Goal: Submit feedback/report problem: Provide input to the site owners about the experience or issues

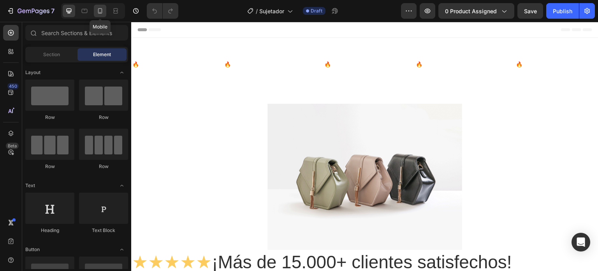
click at [102, 5] on div at bounding box center [100, 11] width 12 height 12
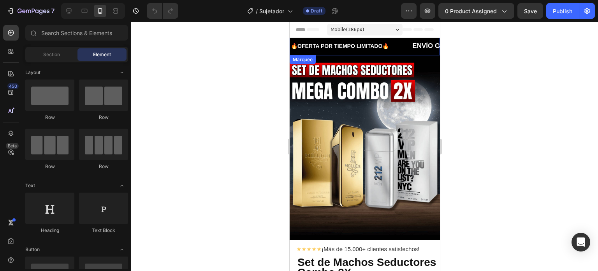
click at [398, 42] on div "🔥OFERTA POR TIEMPO LIMITADO🔥 Text" at bounding box center [350, 46] width 121 height 14
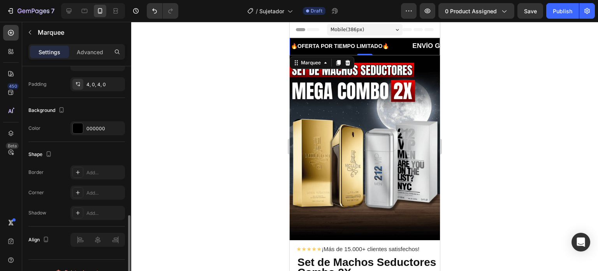
scroll to position [348, 0]
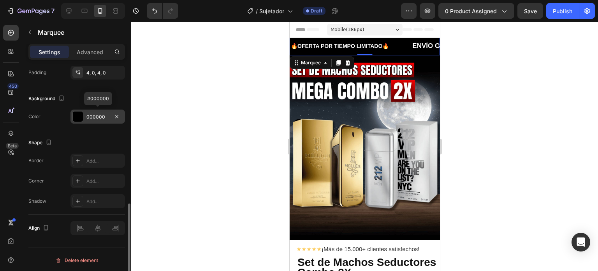
click at [78, 116] on div at bounding box center [78, 116] width 10 height 10
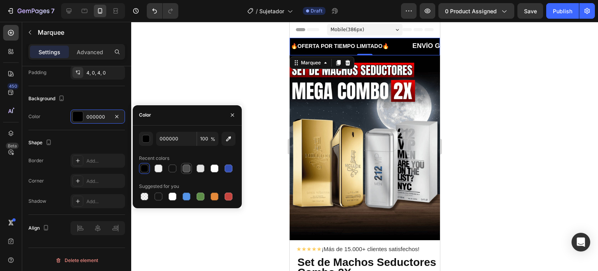
click at [188, 166] on div at bounding box center [187, 168] width 8 height 8
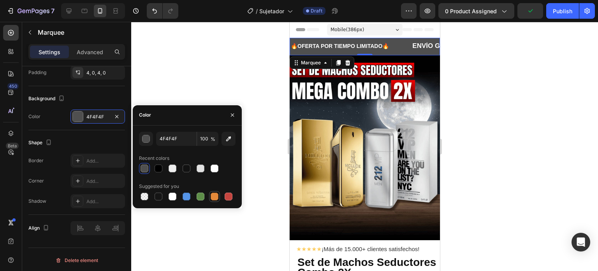
click at [210, 195] on div at bounding box center [214, 196] width 9 height 9
type input "E4893A"
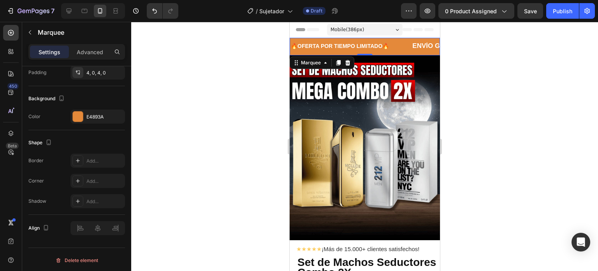
click at [224, 77] on div at bounding box center [364, 146] width 467 height 249
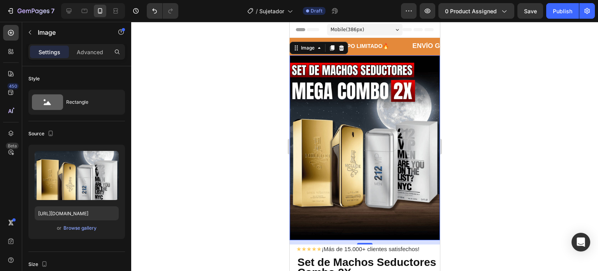
click at [363, 118] on img at bounding box center [364, 147] width 150 height 185
click at [345, 133] on img at bounding box center [364, 147] width 150 height 185
click at [29, 33] on icon "button" at bounding box center [30, 32] width 6 height 6
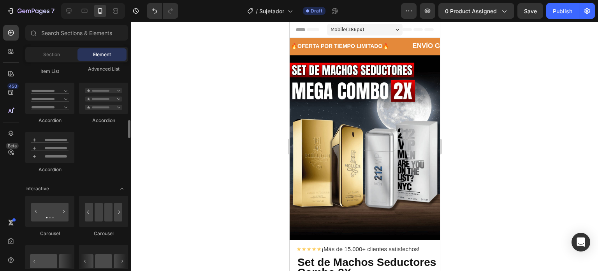
scroll to position [701, 0]
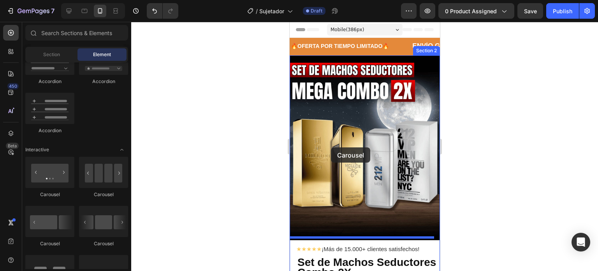
drag, startPoint x: 343, startPoint y: 193, endPoint x: 332, endPoint y: 145, distance: 48.9
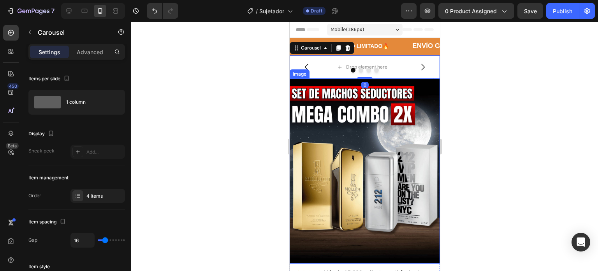
click at [335, 140] on img at bounding box center [364, 171] width 150 height 185
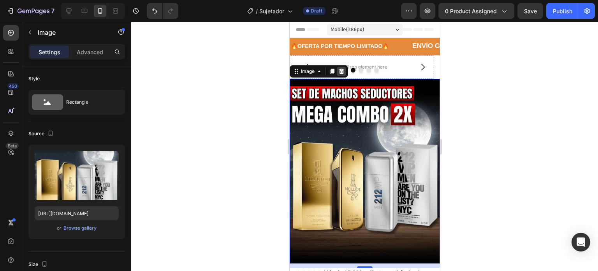
click at [339, 70] on icon at bounding box center [341, 71] width 6 height 6
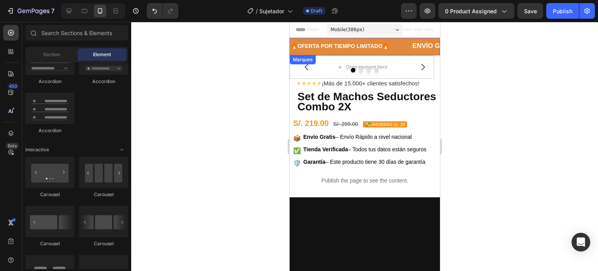
click at [396, 40] on div "🔥OFERTA POR TIEMPO LIMITADO🔥 Text" at bounding box center [350, 46] width 121 height 14
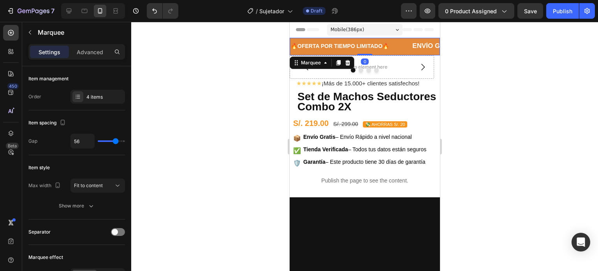
click at [425, 38] on div "🔥OFERTA POR TIEMPO LIMITADO🔥 Text ENVÍO GRATIS Text 🔥OFERTA POR TIEMPO LIMITADO…" at bounding box center [364, 47] width 150 height 18
click at [377, 67] on div "Drop element here Drop element here Drop element here Drop element here [GEOGRA…" at bounding box center [364, 66] width 150 height 23
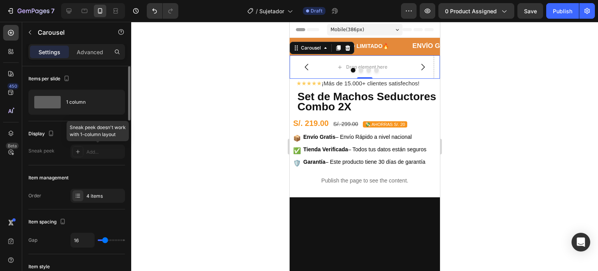
click at [88, 145] on div at bounding box center [97, 151] width 55 height 14
click at [76, 155] on div at bounding box center [97, 151] width 55 height 14
click at [77, 153] on div at bounding box center [97, 151] width 55 height 14
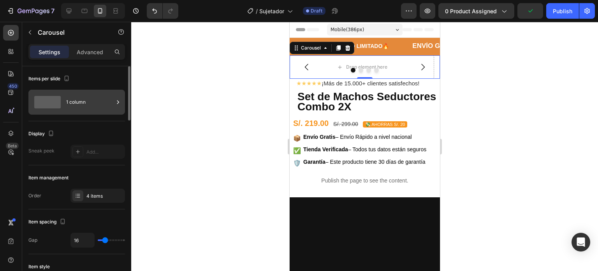
click at [75, 100] on div "1 column" at bounding box center [90, 102] width 48 height 18
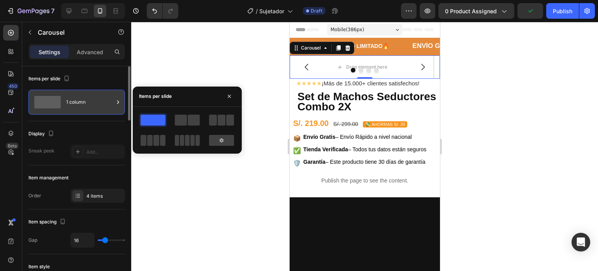
click at [75, 100] on div "1 column" at bounding box center [90, 102] width 48 height 18
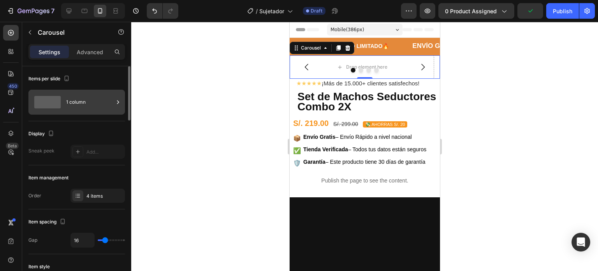
click at [76, 100] on div "1 column" at bounding box center [90, 102] width 48 height 18
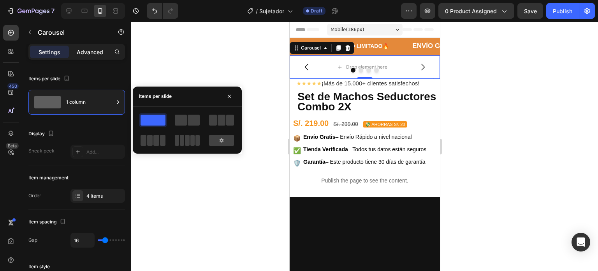
click at [100, 49] on p "Advanced" at bounding box center [90, 52] width 26 height 8
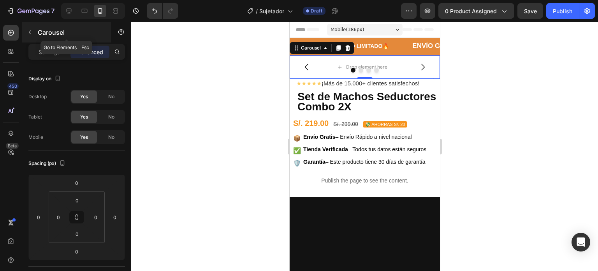
click at [32, 34] on icon "button" at bounding box center [30, 32] width 6 height 6
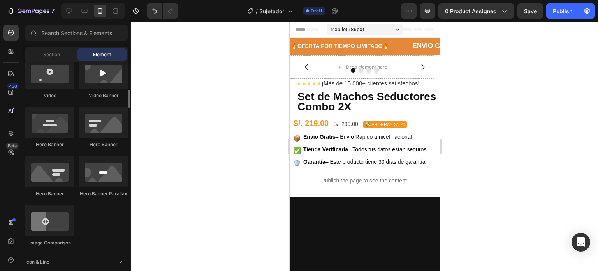
scroll to position [195, 0]
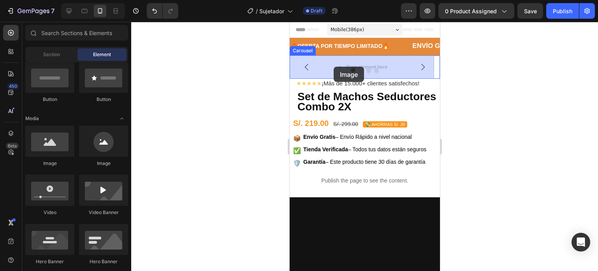
drag, startPoint x: 360, startPoint y: 174, endPoint x: 333, endPoint y: 67, distance: 110.8
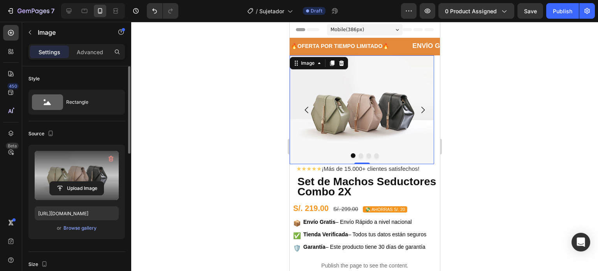
click at [81, 180] on div "Upload Image" at bounding box center [77, 175] width 84 height 49
click at [84, 188] on input "file" at bounding box center [77, 187] width 54 height 13
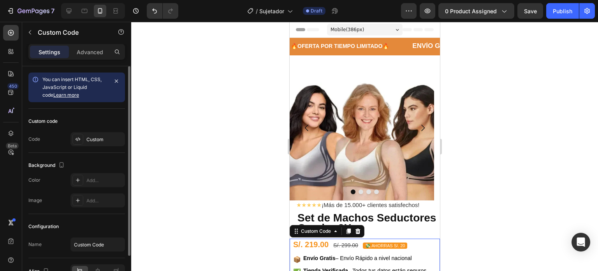
click at [312, 240] on span "S/. 219.00" at bounding box center [310, 244] width 35 height 9
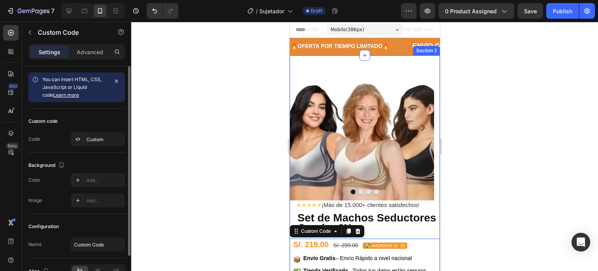
click at [386, 215] on h2 "Set de Machos Seductores Combo 2X" at bounding box center [367, 222] width 143 height 22
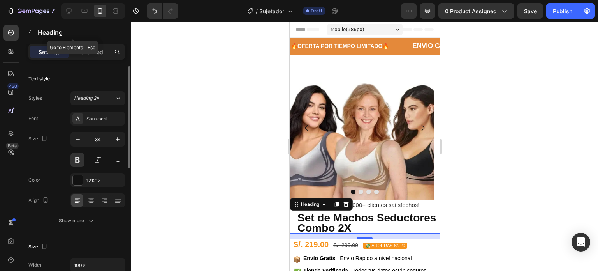
click at [31, 31] on icon "button" at bounding box center [30, 32] width 6 height 6
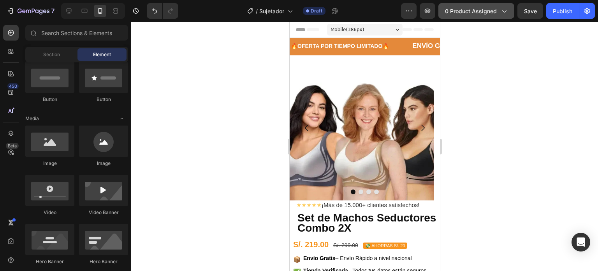
click at [474, 12] on span "0 product assigned" at bounding box center [471, 11] width 52 height 8
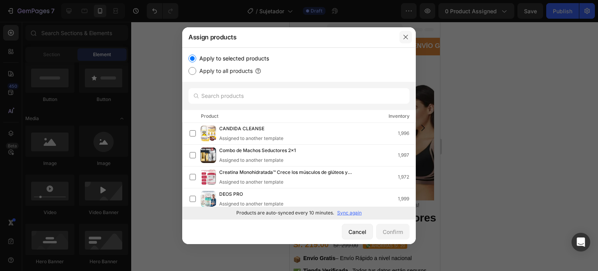
click at [407, 35] on icon "button" at bounding box center [405, 37] width 4 height 4
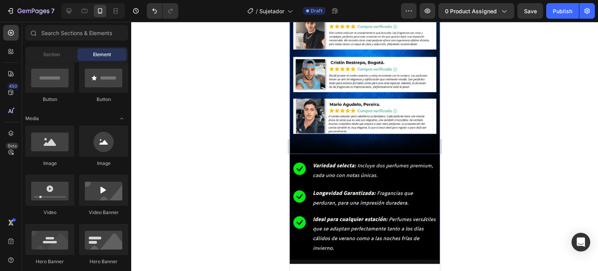
scroll to position [1608, 0]
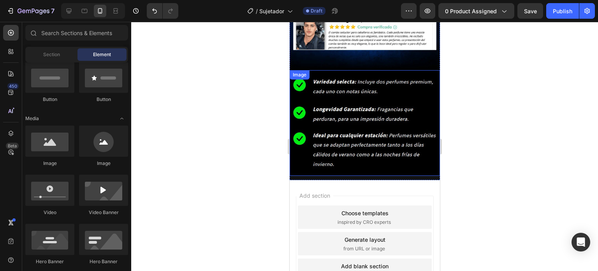
click at [388, 84] on img at bounding box center [364, 123] width 150 height 106
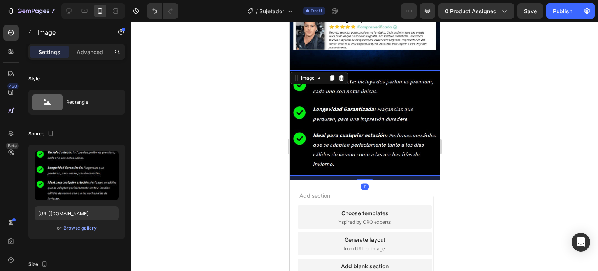
click at [340, 75] on icon at bounding box center [341, 78] width 6 height 6
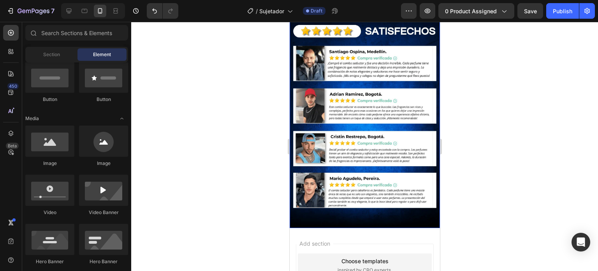
scroll to position [1385, 0]
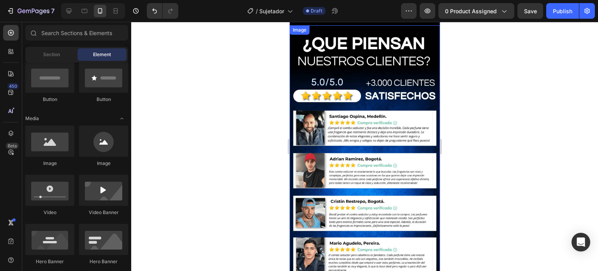
click at [352, 113] on img at bounding box center [364, 158] width 150 height 267
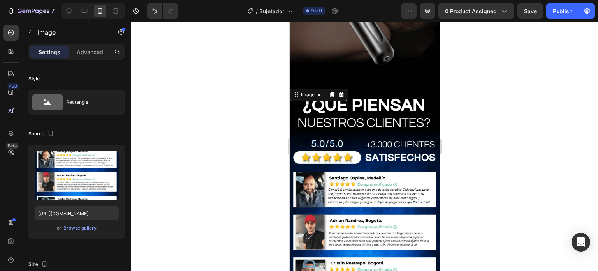
scroll to position [1269, 0]
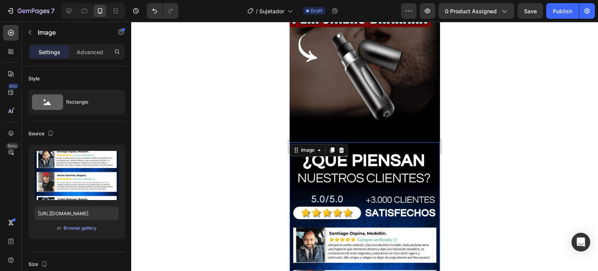
drag, startPoint x: 343, startPoint y: 109, endPoint x: 344, endPoint y: 105, distance: 4.2
click at [343, 147] on icon at bounding box center [341, 149] width 5 height 5
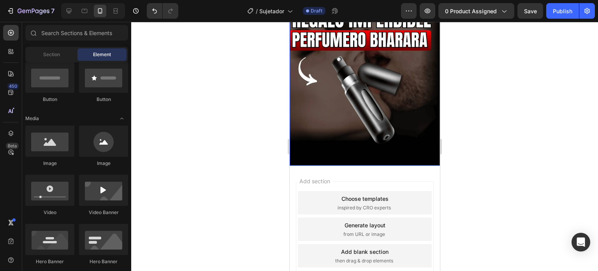
click at [350, 82] on img at bounding box center [364, 85] width 150 height 161
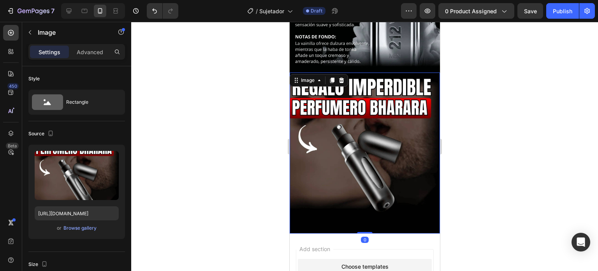
scroll to position [1089, 0]
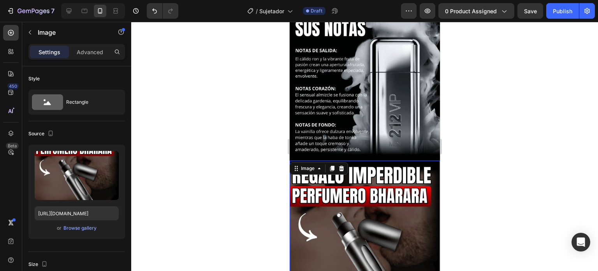
click at [348, 160] on img at bounding box center [364, 240] width 150 height 161
click at [343, 164] on div at bounding box center [340, 168] width 9 height 9
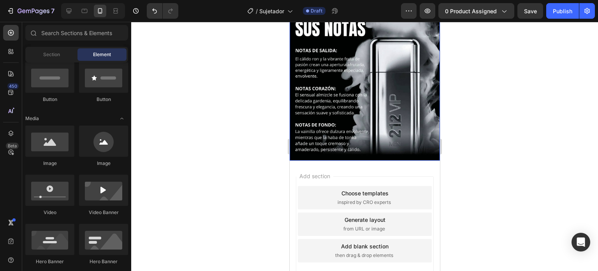
click at [347, 105] on img at bounding box center [364, 85] width 150 height 151
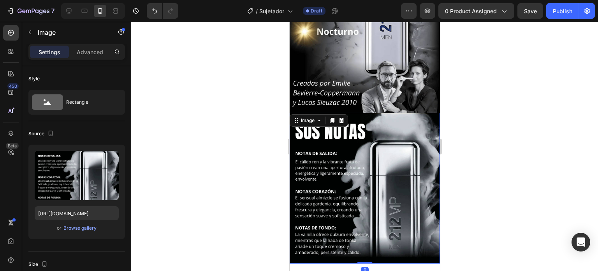
scroll to position [973, 0]
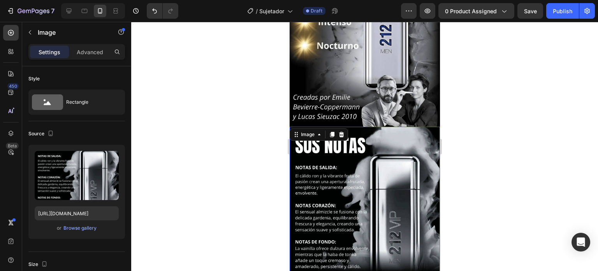
click at [342, 130] on div at bounding box center [340, 134] width 9 height 9
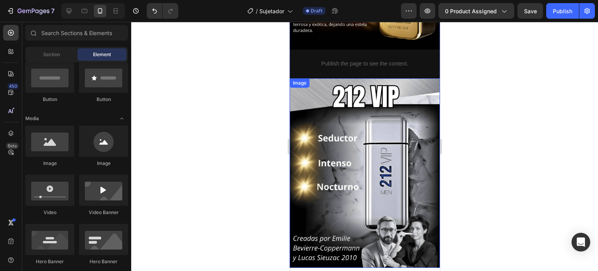
scroll to position [829, 0]
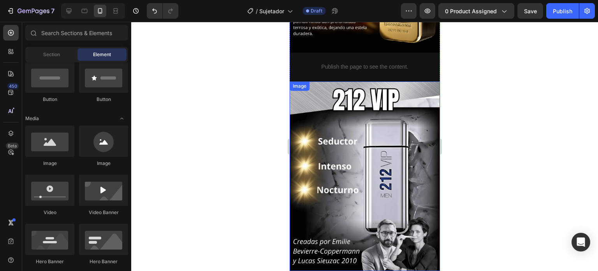
click at [345, 106] on img at bounding box center [364, 175] width 150 height 189
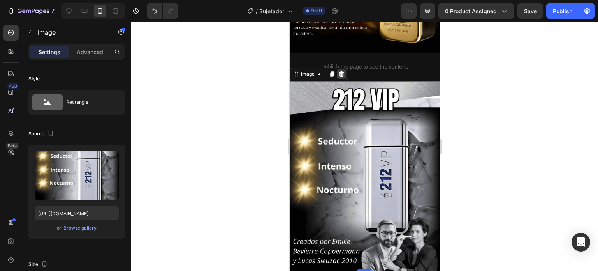
click at [343, 71] on icon at bounding box center [341, 74] width 6 height 6
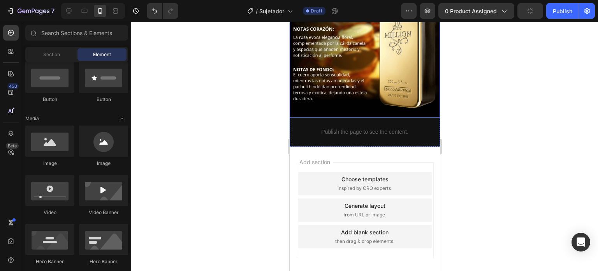
click at [346, 95] on img at bounding box center [364, 34] width 150 height 167
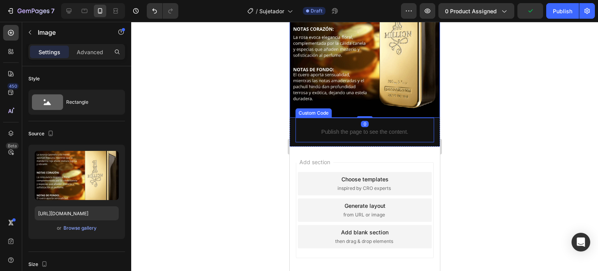
click at [346, 121] on div "Publish the page to see the content." at bounding box center [364, 131] width 139 height 21
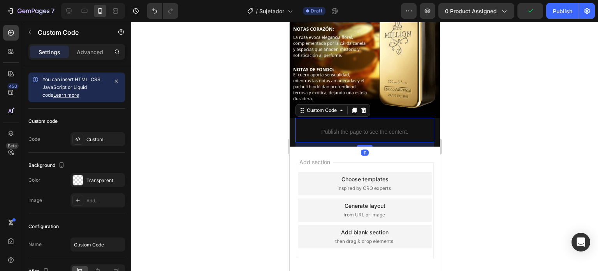
click at [362, 107] on icon at bounding box center [363, 109] width 5 height 5
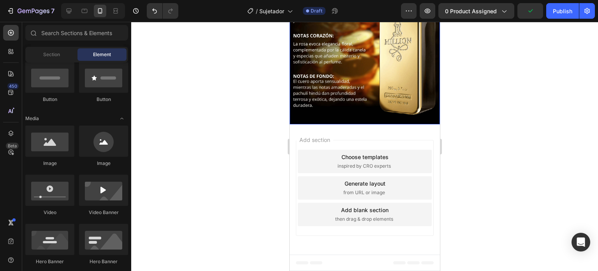
scroll to position [735, 0]
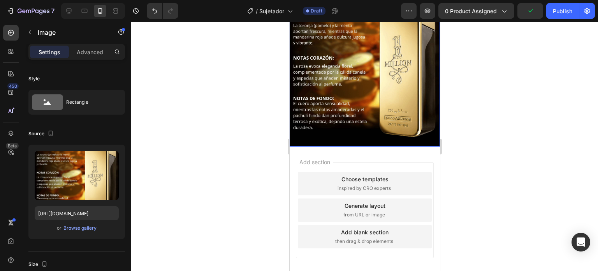
click at [362, 86] on img at bounding box center [364, 62] width 150 height 167
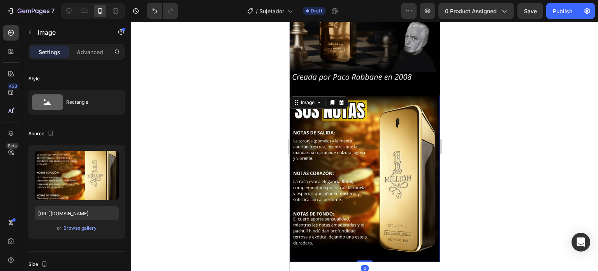
scroll to position [618, 0]
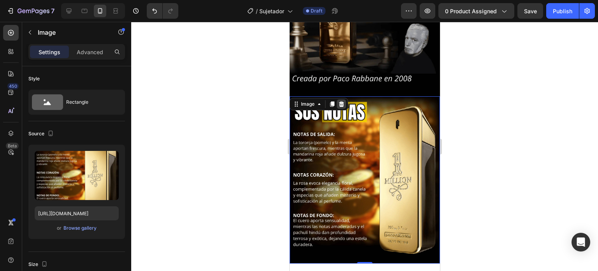
click at [344, 101] on icon at bounding box center [341, 104] width 6 height 6
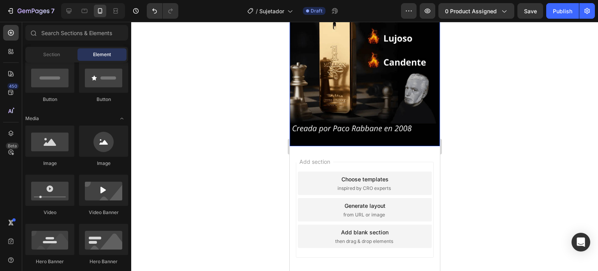
scroll to position [458, 0]
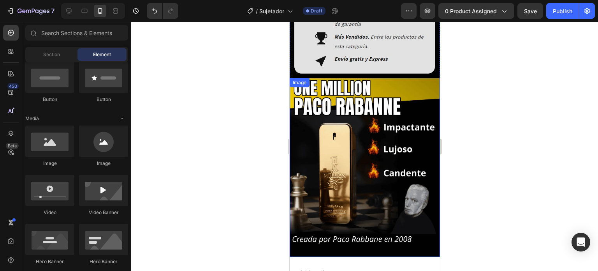
click at [347, 89] on img at bounding box center [364, 167] width 150 height 179
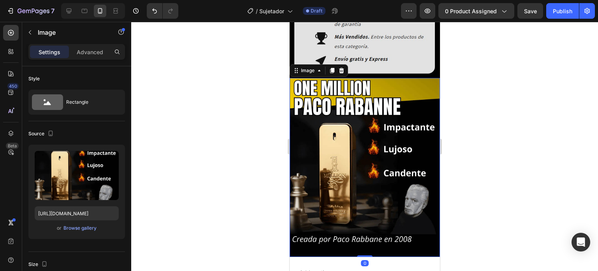
click at [341, 66] on div at bounding box center [340, 70] width 9 height 9
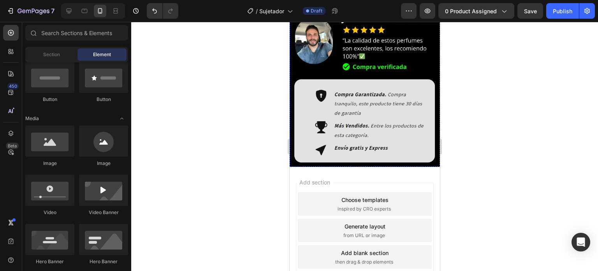
scroll to position [247, 0]
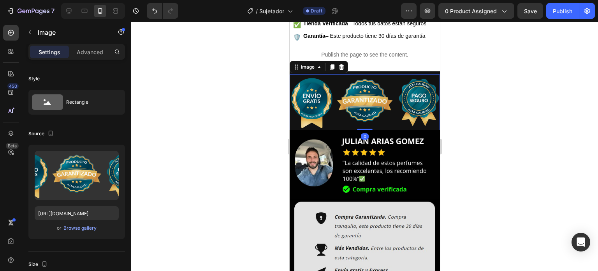
click at [351, 93] on img at bounding box center [364, 102] width 150 height 56
click at [340, 70] on div at bounding box center [340, 66] width 9 height 9
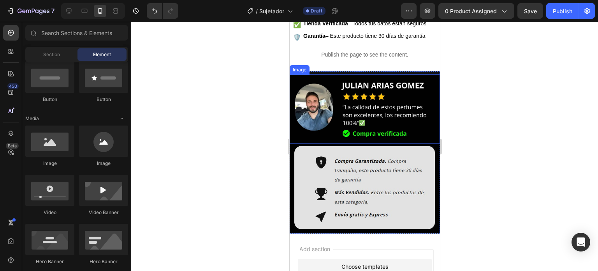
click at [344, 99] on img at bounding box center [364, 108] width 150 height 69
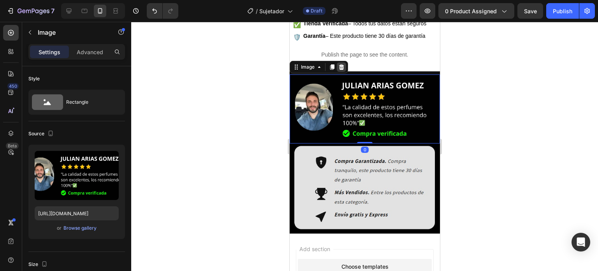
click at [340, 71] on div at bounding box center [340, 66] width 9 height 9
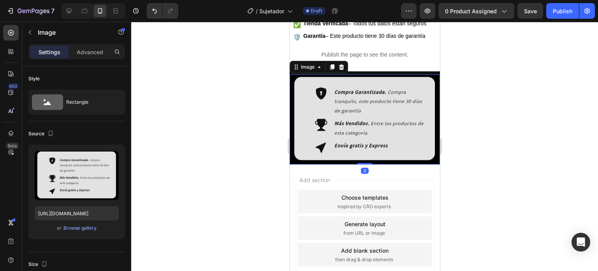
click at [354, 92] on img at bounding box center [364, 119] width 150 height 90
click at [338, 69] on div at bounding box center [340, 66] width 9 height 9
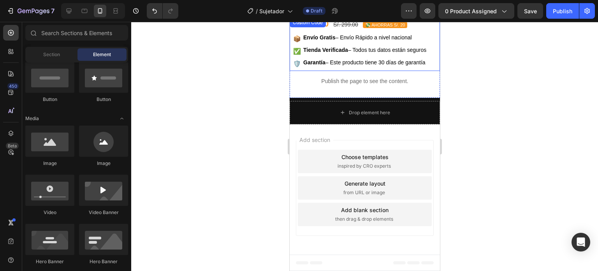
scroll to position [220, 0]
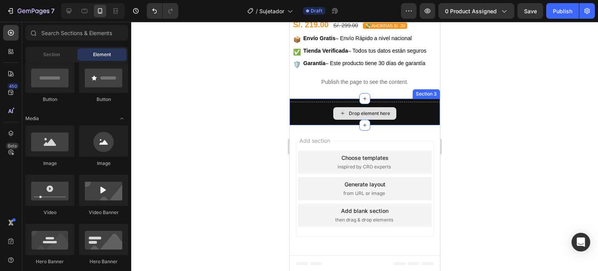
click at [356, 118] on div "Drop element here" at bounding box center [364, 113] width 63 height 12
click at [404, 107] on div "Drop element here" at bounding box center [364, 113] width 150 height 23
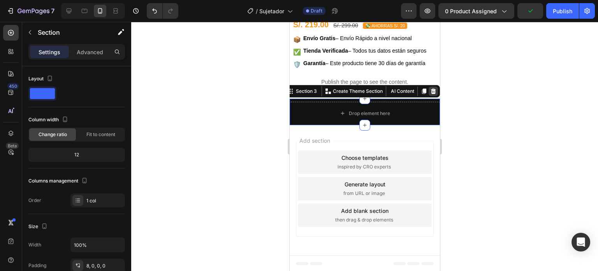
click at [430, 93] on icon at bounding box center [433, 91] width 6 height 6
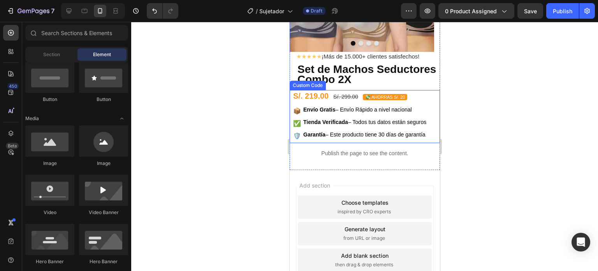
scroll to position [193, 0]
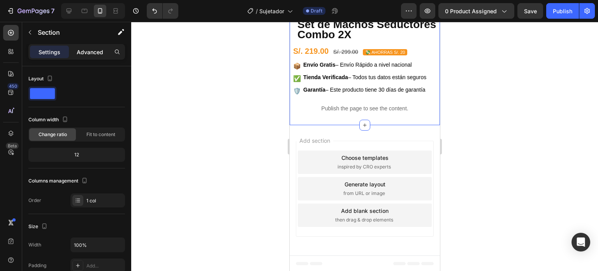
click at [97, 52] on p "Advanced" at bounding box center [90, 52] width 26 height 8
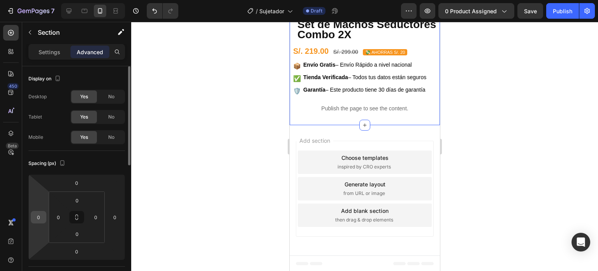
click at [37, 211] on input "0" at bounding box center [39, 217] width 12 height 12
click at [56, 211] on input "0" at bounding box center [59, 217] width 12 height 12
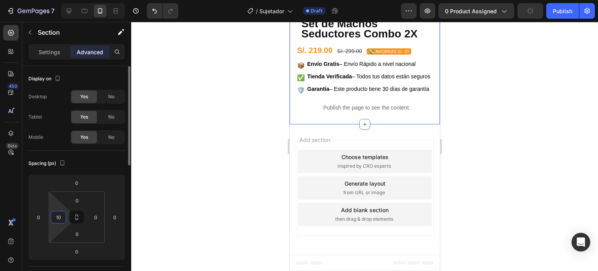
scroll to position [189, 0]
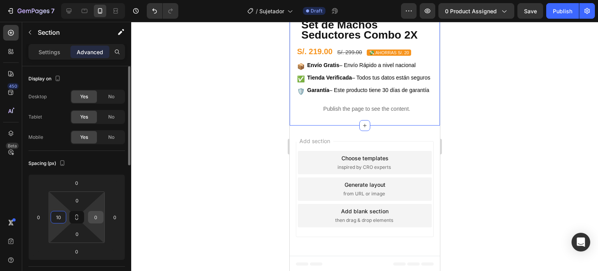
type input "10"
click at [93, 215] on input "0" at bounding box center [96, 217] width 12 height 12
type input "10"
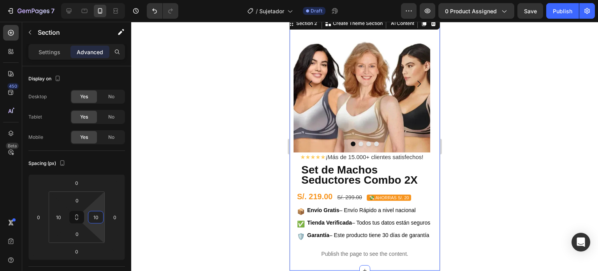
scroll to position [30, 0]
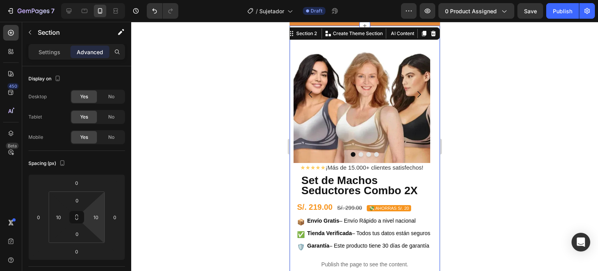
click at [227, 179] on div at bounding box center [364, 146] width 467 height 249
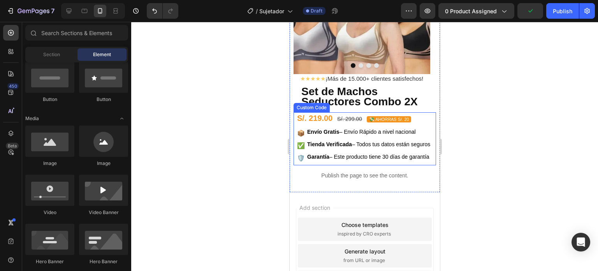
scroll to position [0, 0]
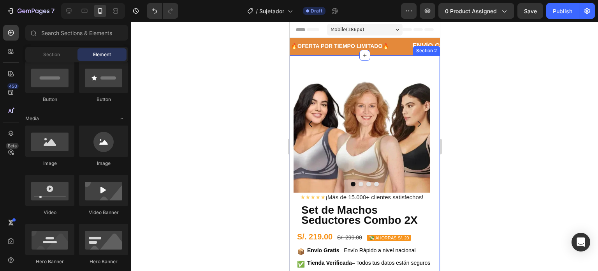
click at [430, 87] on div "Image Drop element here Drop element here Drop element here [GEOGRAPHIC_DATA] ★…" at bounding box center [364, 182] width 150 height 255
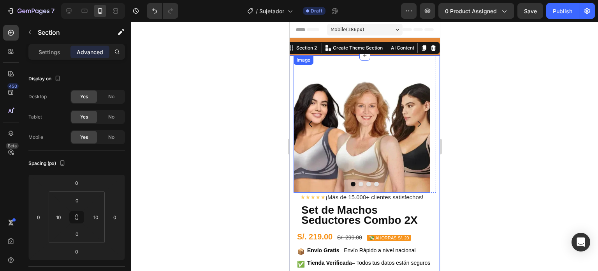
click at [247, 144] on div at bounding box center [364, 146] width 467 height 249
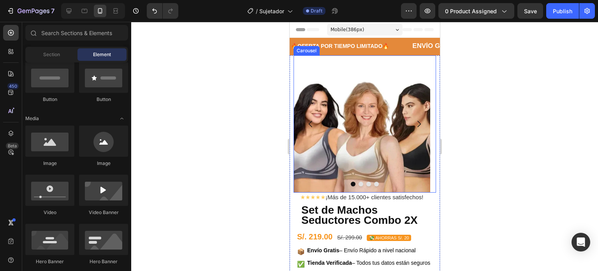
click at [358, 183] on button "Dot" at bounding box center [360, 183] width 5 height 5
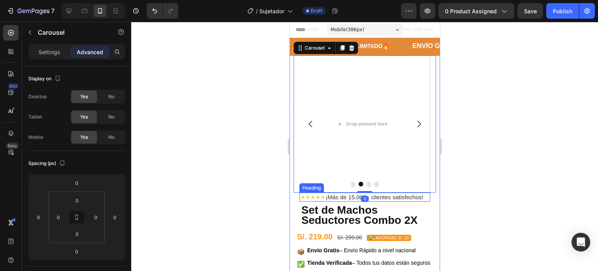
click at [328, 199] on span "¡Más de 15.000+ clientes satisfechos!" at bounding box center [374, 197] width 98 height 7
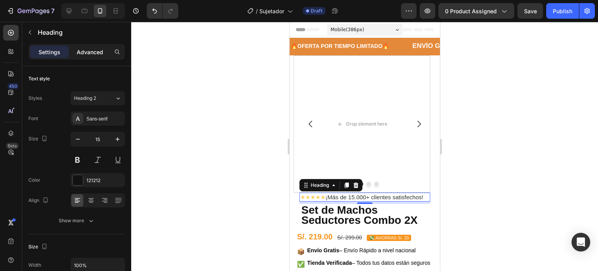
click at [94, 53] on p "Advanced" at bounding box center [90, 52] width 26 height 8
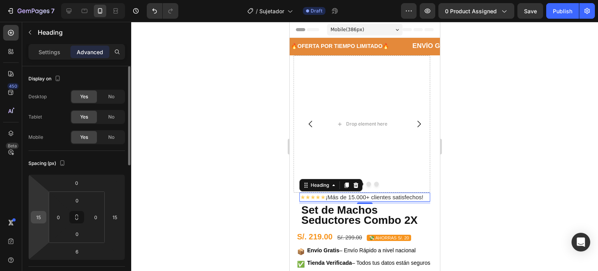
click at [37, 216] on input "15" at bounding box center [39, 217] width 12 height 12
type input "10"
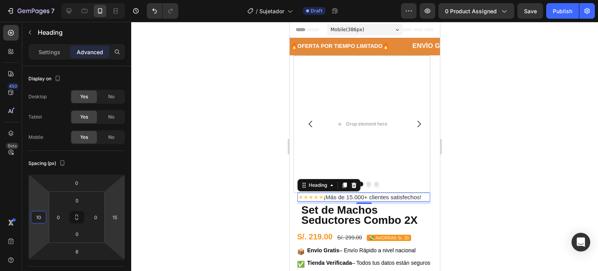
click at [191, 196] on div at bounding box center [364, 146] width 467 height 249
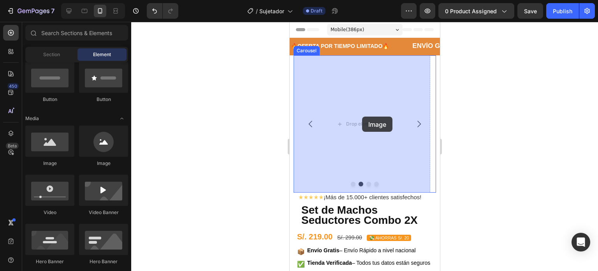
drag, startPoint x: 349, startPoint y: 160, endPoint x: 350, endPoint y: 118, distance: 41.7
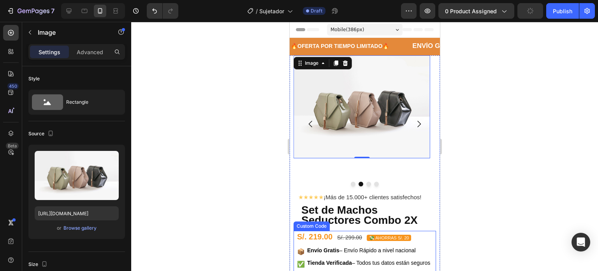
click at [343, 267] on span "Tienda Verificada – Todos tus datos están seguros" at bounding box center [368, 263] width 123 height 8
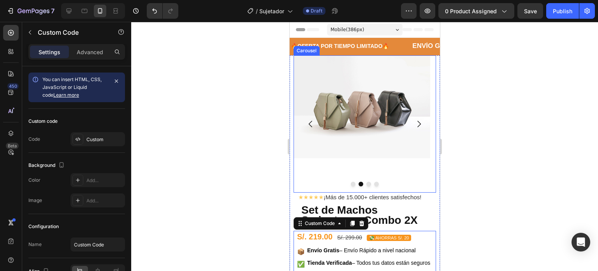
click at [347, 183] on div at bounding box center [364, 183] width 143 height 5
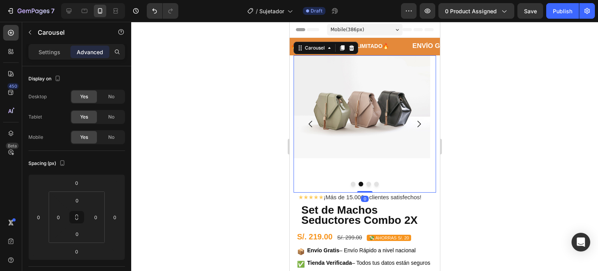
click at [350, 183] on button "Dot" at bounding box center [352, 183] width 5 height 5
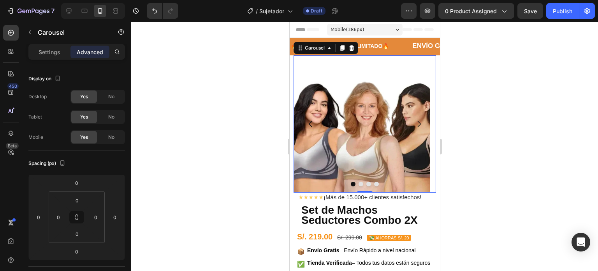
click at [358, 183] on button "Dot" at bounding box center [360, 183] width 5 height 5
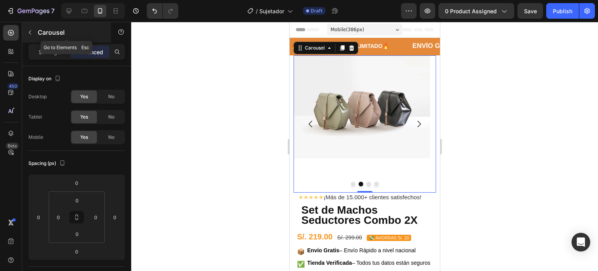
click at [30, 35] on button "button" at bounding box center [30, 32] width 12 height 12
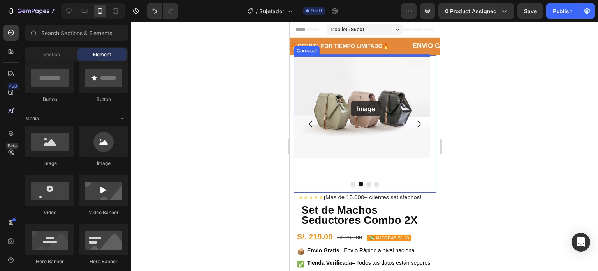
drag, startPoint x: 353, startPoint y: 166, endPoint x: 350, endPoint y: 101, distance: 65.1
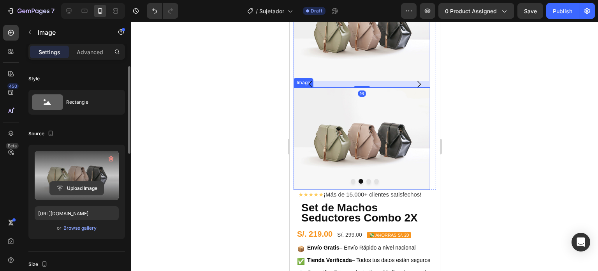
scroll to position [78, 0]
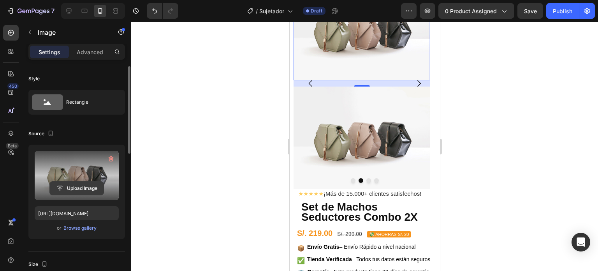
click at [81, 181] on input "file" at bounding box center [77, 187] width 54 height 13
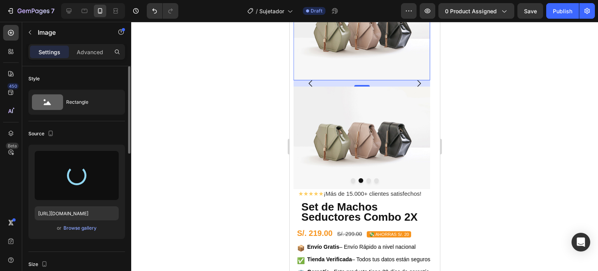
type input "[URL][DOMAIN_NAME]"
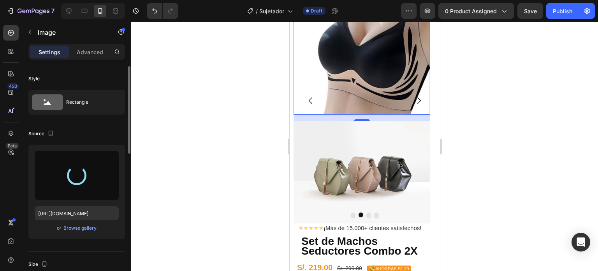
drag, startPoint x: 362, startPoint y: 83, endPoint x: 361, endPoint y: 79, distance: 4.4
click at [361, 114] on div "16" at bounding box center [361, 114] width 137 height 0
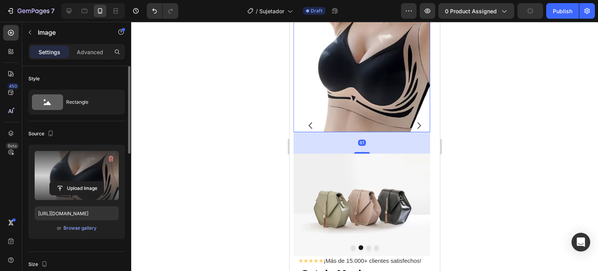
scroll to position [53, 0]
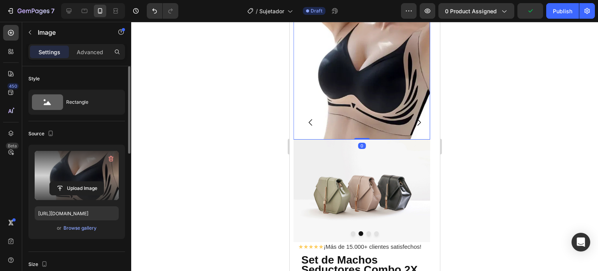
click at [363, 73] on img at bounding box center [361, 71] width 137 height 137
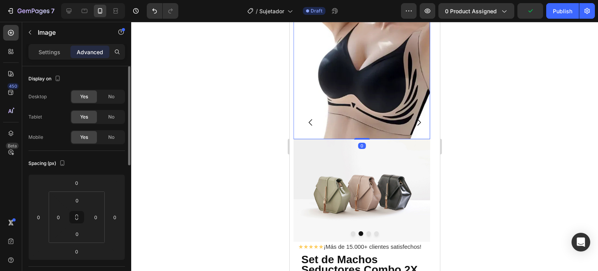
scroll to position [0, 0]
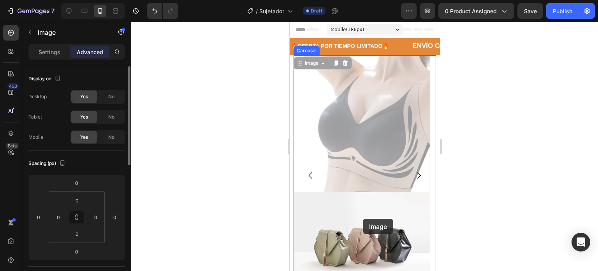
drag, startPoint x: 369, startPoint y: 136, endPoint x: 362, endPoint y: 218, distance: 82.4
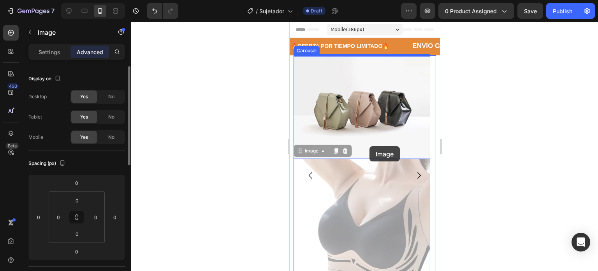
drag, startPoint x: 373, startPoint y: 202, endPoint x: 368, endPoint y: 142, distance: 60.5
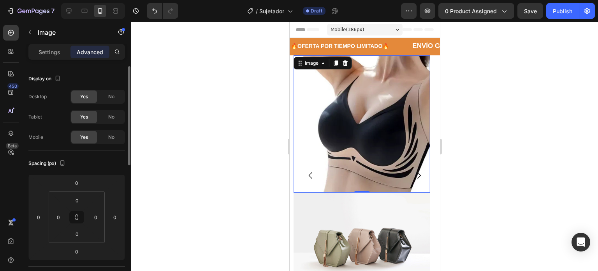
click at [347, 62] on icon at bounding box center [344, 62] width 5 height 5
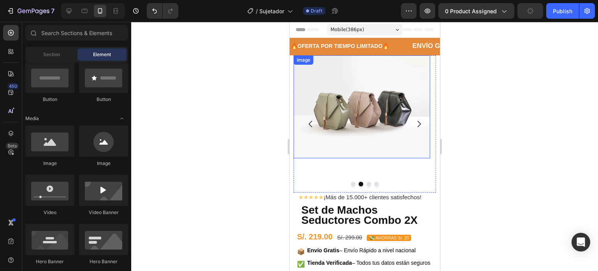
click at [380, 112] on img at bounding box center [361, 106] width 137 height 102
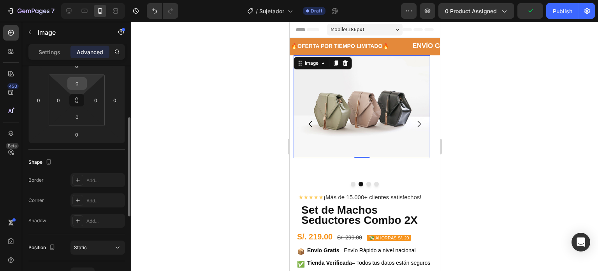
scroll to position [234, 0]
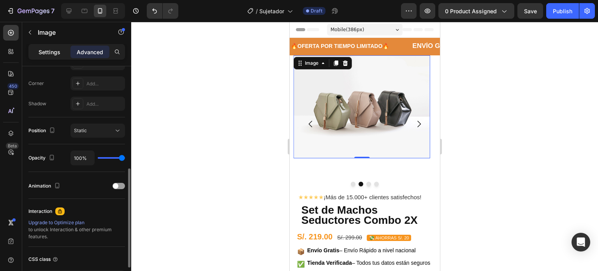
click at [51, 49] on p "Settings" at bounding box center [50, 52] width 22 height 8
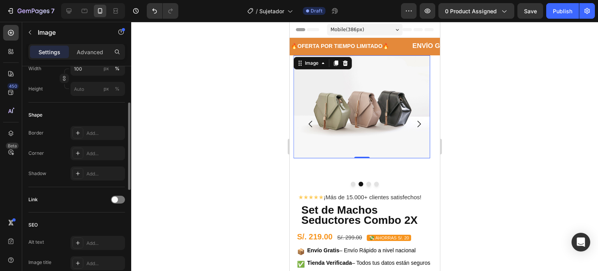
scroll to position [0, 0]
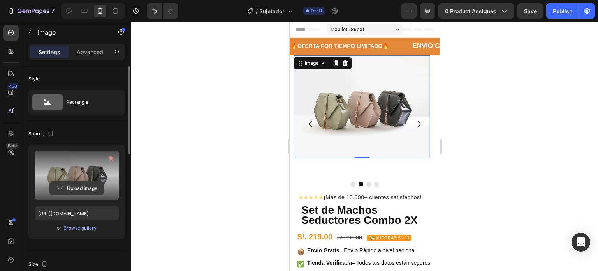
click at [79, 181] on input "file" at bounding box center [77, 187] width 54 height 13
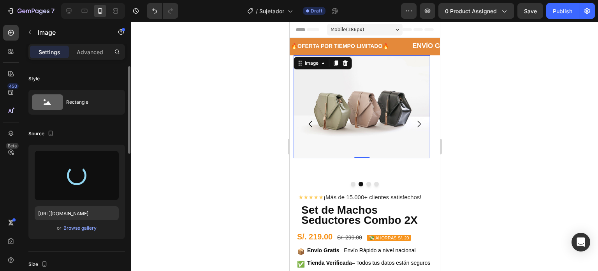
type input "[URL][DOMAIN_NAME]"
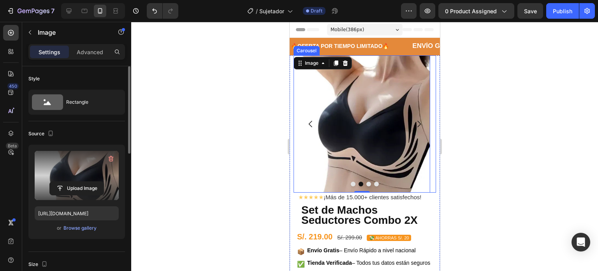
click at [350, 184] on button "Dot" at bounding box center [352, 183] width 5 height 5
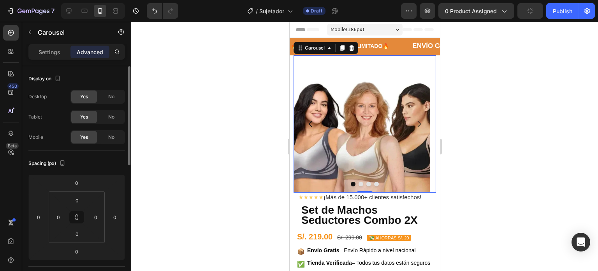
click at [358, 183] on button "Dot" at bounding box center [360, 183] width 5 height 5
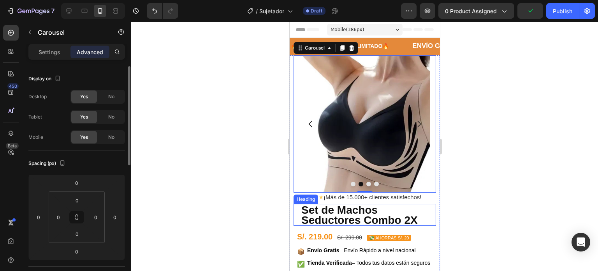
click at [341, 206] on strong "Set de Machos Seductores Combo 2X" at bounding box center [359, 215] width 116 height 22
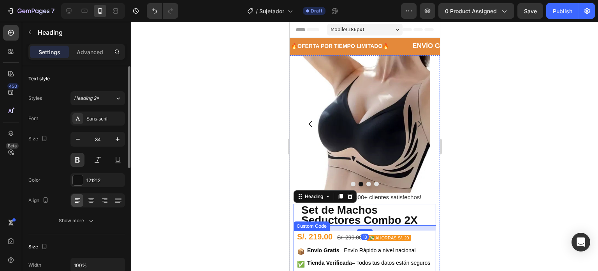
click at [335, 235] on div "S/. 219.00 S/. 299.00 💸 AHORRAS S/. 20" at bounding box center [366, 237] width 139 height 12
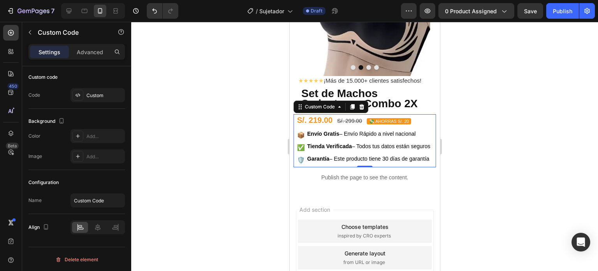
scroll to position [117, 0]
click at [371, 98] on strong "Set de Machos Seductores Combo 2X" at bounding box center [359, 98] width 116 height 22
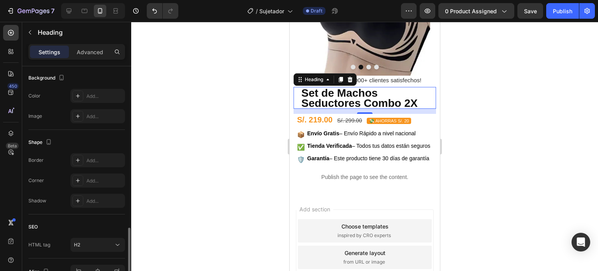
scroll to position [278, 0]
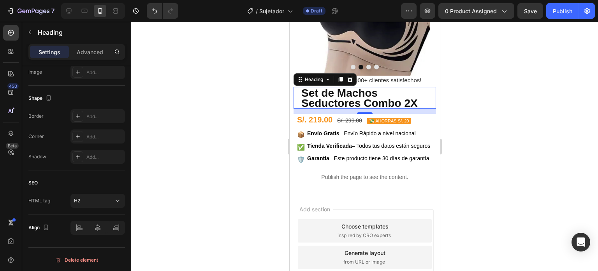
click at [488, 191] on div at bounding box center [364, 146] width 467 height 249
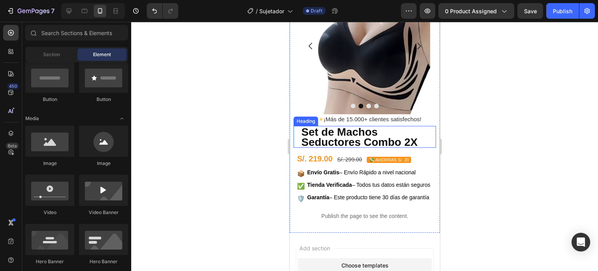
scroll to position [0, 0]
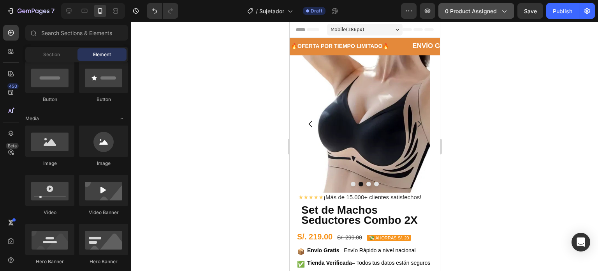
click at [470, 7] on span "0 product assigned" at bounding box center [471, 11] width 52 height 8
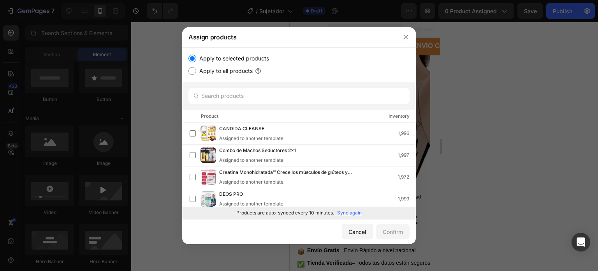
click at [344, 212] on p "Sync again" at bounding box center [349, 212] width 25 height 7
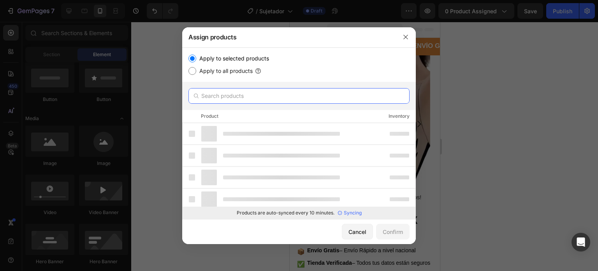
click at [367, 96] on input "text" at bounding box center [298, 96] width 221 height 16
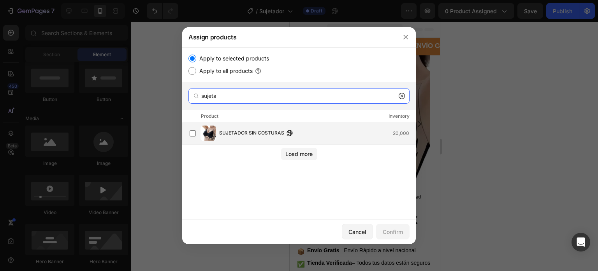
type input "sujeta"
click at [275, 127] on div "SUJETADOR SIN COSTURAS 20,000" at bounding box center [303, 133] width 226 height 16
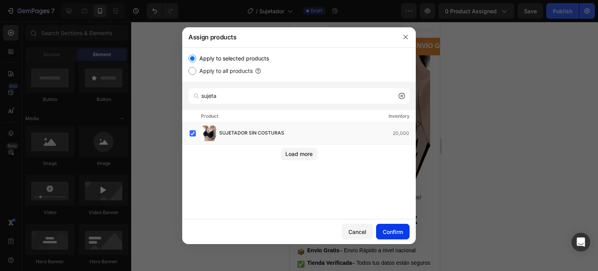
click at [391, 225] on button "Confirm" at bounding box center [392, 231] width 33 height 16
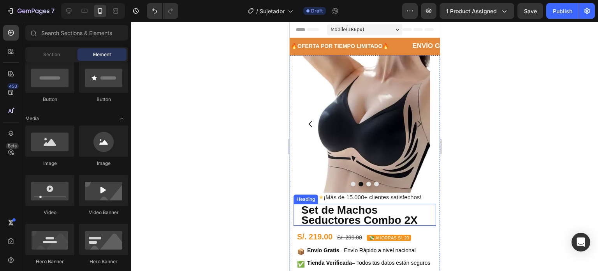
click at [364, 219] on strong "Set de Machos Seductores Combo 2X" at bounding box center [359, 215] width 116 height 22
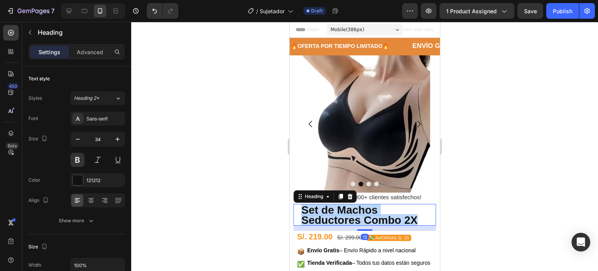
click at [364, 219] on strong "Set de Machos Seductores Combo 2X" at bounding box center [359, 215] width 116 height 22
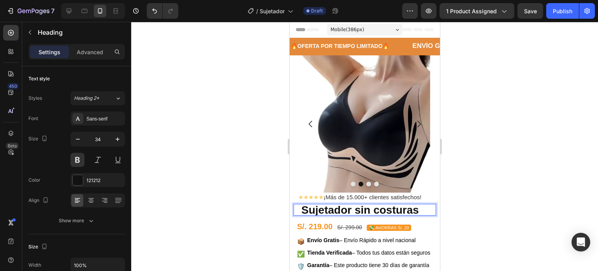
click at [421, 207] on p "Sujetador sin costuras" at bounding box center [368, 209] width 134 height 10
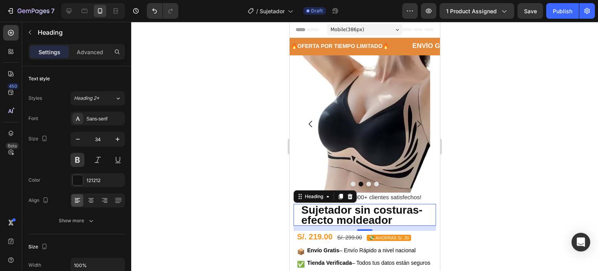
click at [402, 220] on p "Sujetador sin costuras- efecto moldeador" at bounding box center [368, 214] width 134 height 20
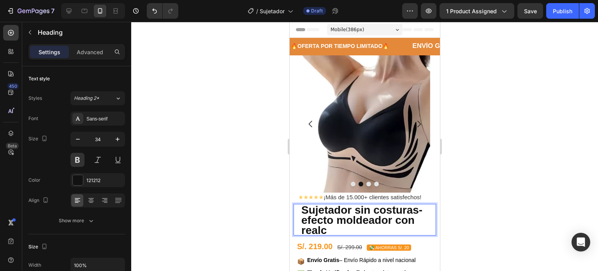
scroll to position [0, 0]
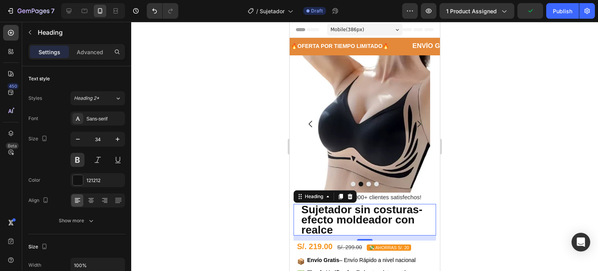
click at [346, 225] on strong "Sujetador sin costuras- efecto moldeador con realce" at bounding box center [361, 219] width 121 height 32
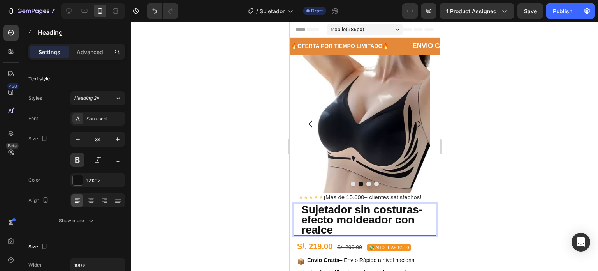
click at [346, 229] on p "Sujetador sin costuras- efecto moldeador con realce" at bounding box center [368, 219] width 134 height 30
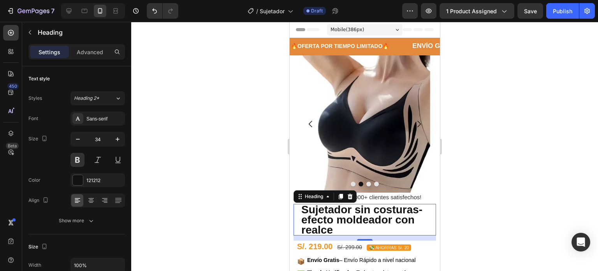
click at [276, 209] on div at bounding box center [364, 146] width 467 height 249
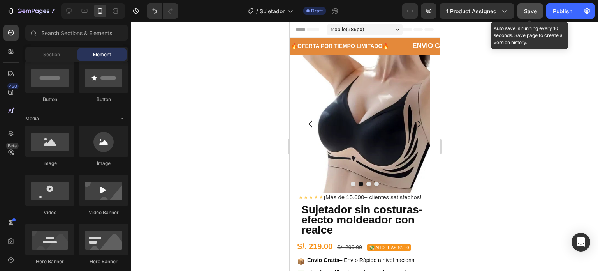
click at [523, 12] on button "Save" at bounding box center [530, 11] width 26 height 16
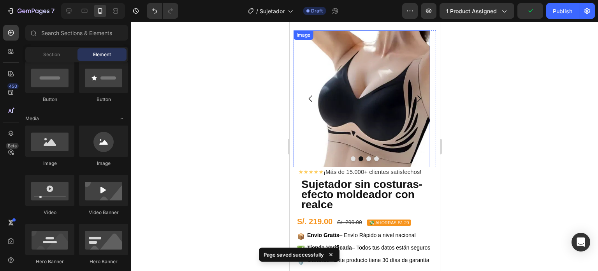
scroll to position [39, 0]
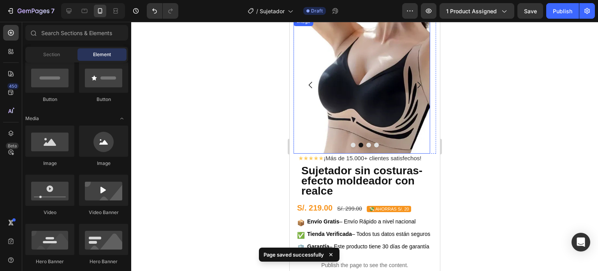
click at [365, 116] on img at bounding box center [361, 85] width 137 height 137
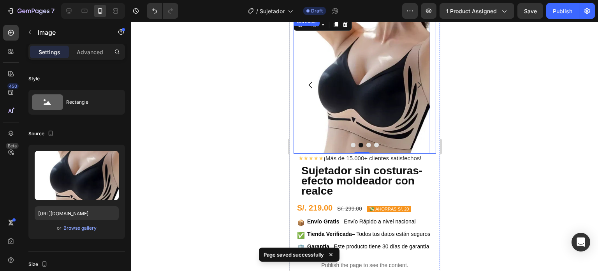
click at [414, 83] on icon "Carousel Next Arrow" at bounding box center [418, 84] width 9 height 9
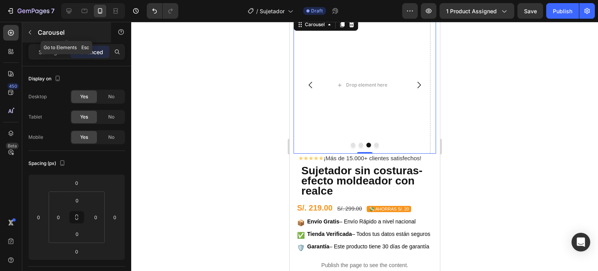
click at [27, 39] on div "Carousel" at bounding box center [66, 32] width 89 height 20
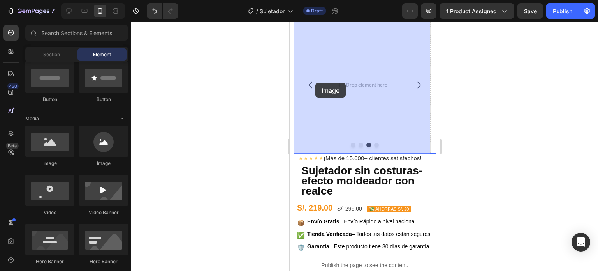
drag, startPoint x: 353, startPoint y: 160, endPoint x: 318, endPoint y: 80, distance: 87.2
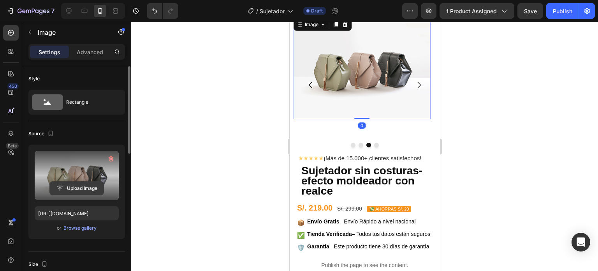
click at [84, 185] on input "file" at bounding box center [77, 187] width 54 height 13
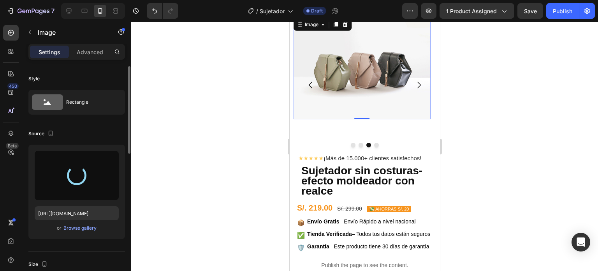
type input "[URL][DOMAIN_NAME]"
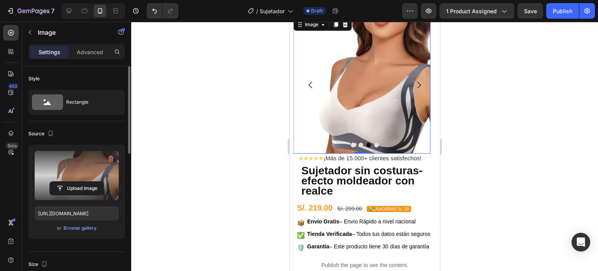
click at [373, 141] on img at bounding box center [361, 85] width 137 height 137
click at [374, 144] on button "Dot" at bounding box center [376, 145] width 5 height 5
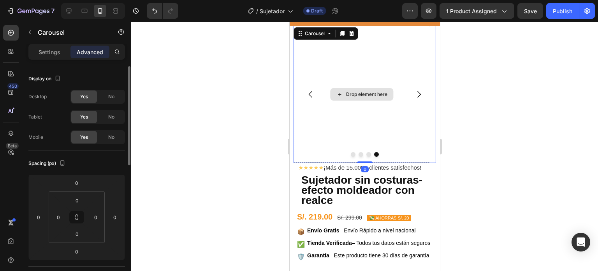
scroll to position [0, 0]
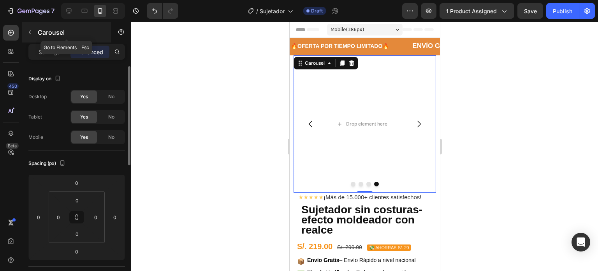
click at [27, 31] on icon "button" at bounding box center [30, 32] width 6 height 6
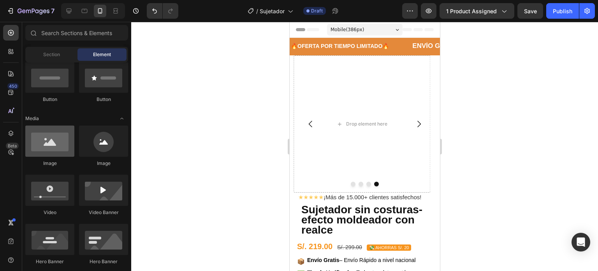
click at [69, 143] on div at bounding box center [49, 140] width 49 height 31
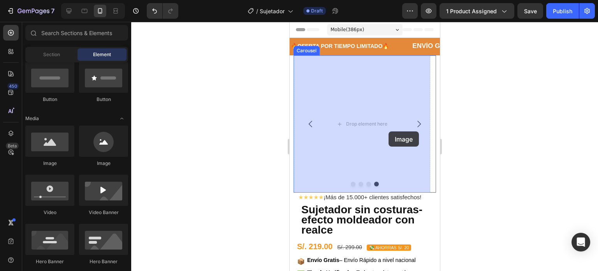
drag, startPoint x: 355, startPoint y: 165, endPoint x: 387, endPoint y: 131, distance: 46.6
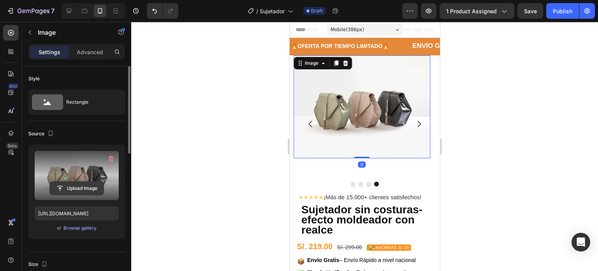
click at [84, 189] on input "file" at bounding box center [77, 187] width 54 height 13
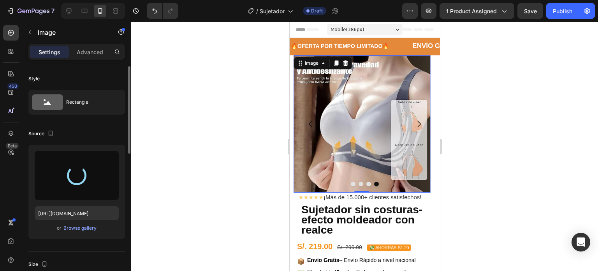
type input "[URL][DOMAIN_NAME]"
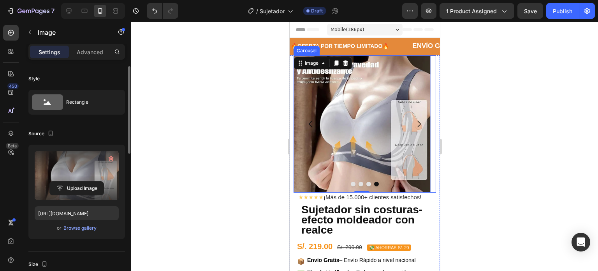
click at [351, 181] on button "Dot" at bounding box center [352, 183] width 5 height 5
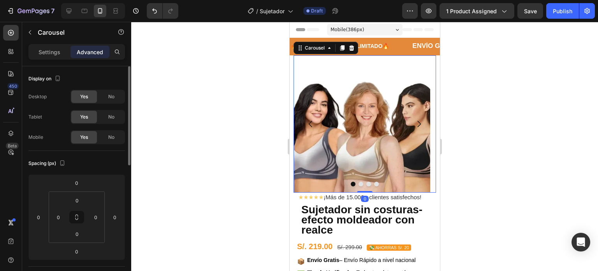
scroll to position [117, 0]
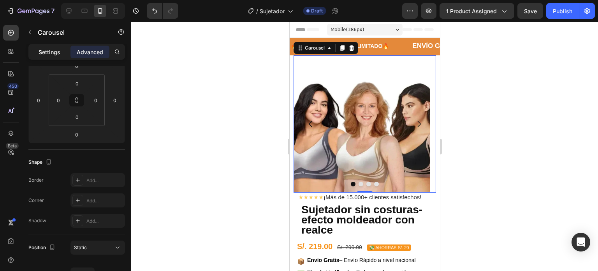
click at [45, 56] on div "Settings" at bounding box center [49, 52] width 39 height 12
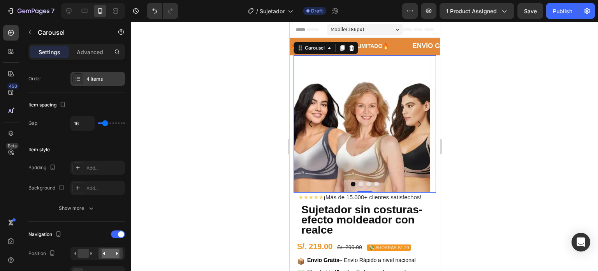
scroll to position [0, 0]
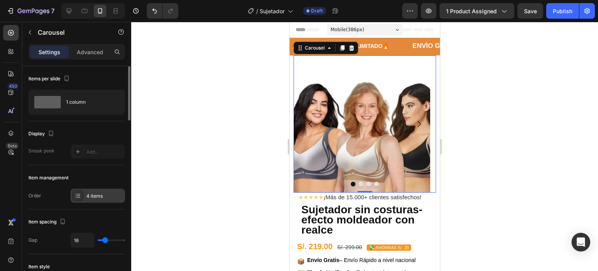
click at [114, 190] on div "4 items" at bounding box center [97, 195] width 55 height 14
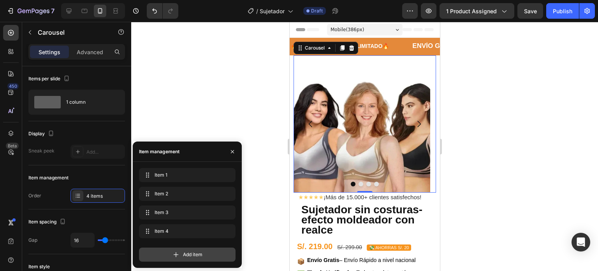
click at [164, 252] on div "Add item" at bounding box center [187, 254] width 97 height 14
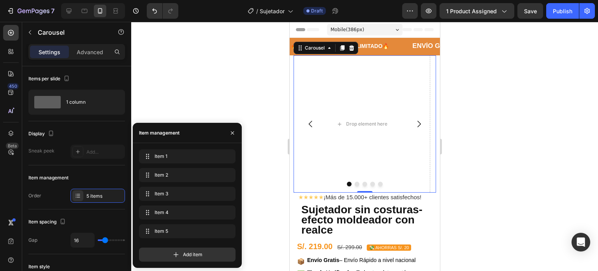
drag, startPoint x: 164, startPoint y: 252, endPoint x: 238, endPoint y: 205, distance: 87.7
click at [164, 252] on div "Add item" at bounding box center [187, 254] width 97 height 14
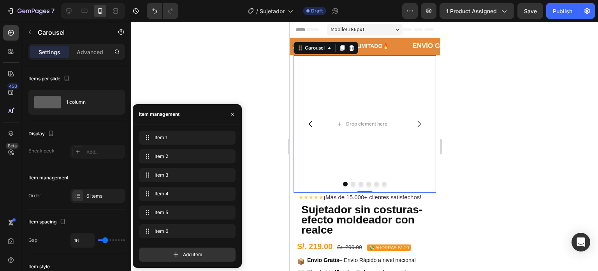
click at [374, 182] on button "Dot" at bounding box center [376, 183] width 5 height 5
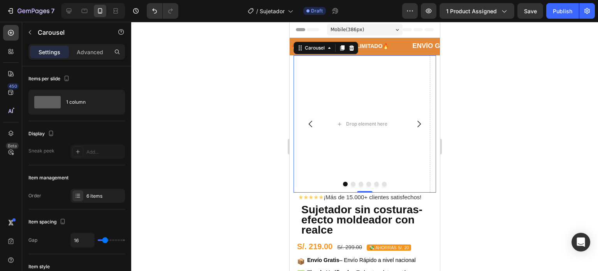
click at [374, 184] on button "Dot" at bounding box center [376, 183] width 5 height 5
click at [350, 183] on button "Dot" at bounding box center [352, 183] width 5 height 5
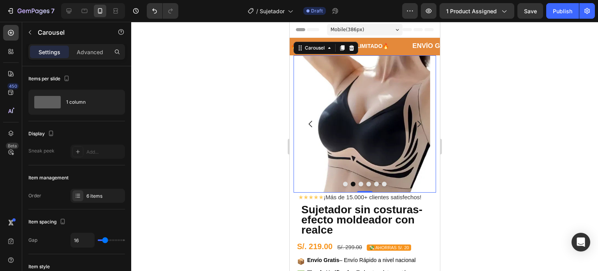
click at [366, 183] on button "Dot" at bounding box center [368, 183] width 5 height 5
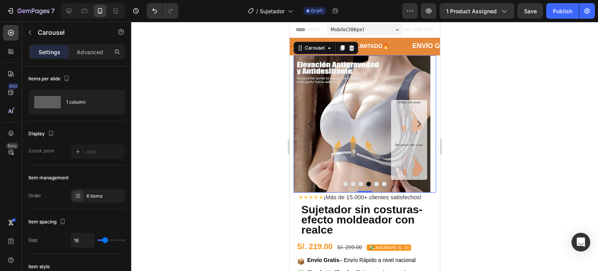
click at [374, 182] on button "Dot" at bounding box center [376, 183] width 5 height 5
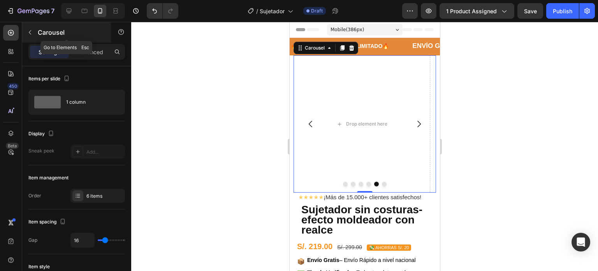
click at [33, 33] on button "button" at bounding box center [30, 32] width 12 height 12
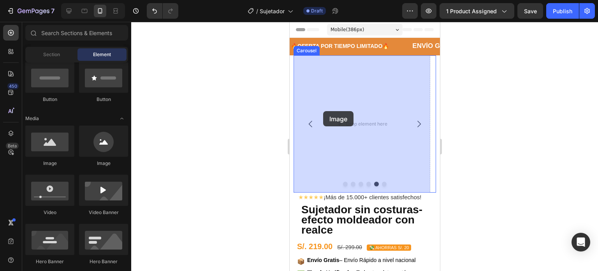
drag, startPoint x: 338, startPoint y: 158, endPoint x: 323, endPoint y: 111, distance: 50.0
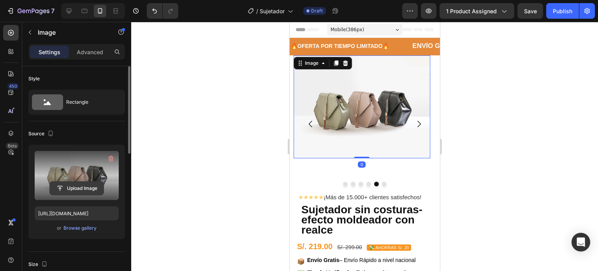
click at [71, 183] on input "file" at bounding box center [77, 187] width 54 height 13
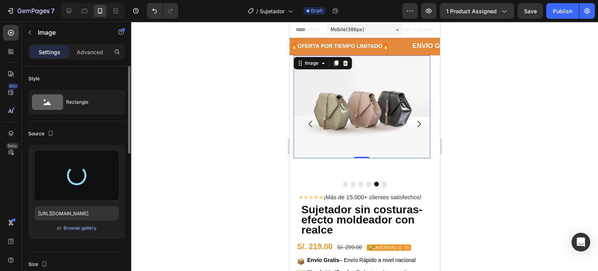
click at [340, 104] on img at bounding box center [361, 106] width 137 height 102
click at [187, 141] on div at bounding box center [364, 146] width 467 height 249
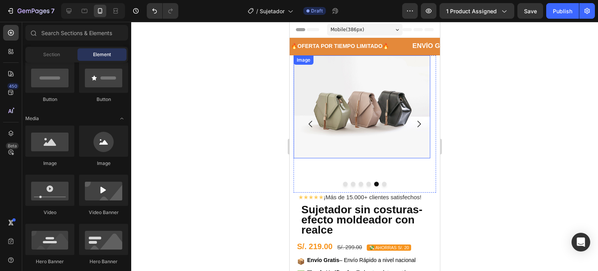
click at [396, 123] on img at bounding box center [361, 106] width 137 height 102
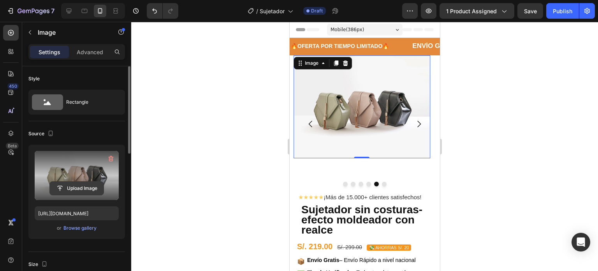
click at [65, 187] on input "file" at bounding box center [77, 187] width 54 height 13
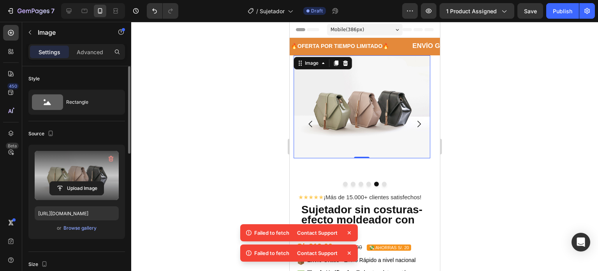
click at [71, 179] on label at bounding box center [77, 175] width 84 height 49
click at [71, 181] on input "file" at bounding box center [77, 187] width 54 height 13
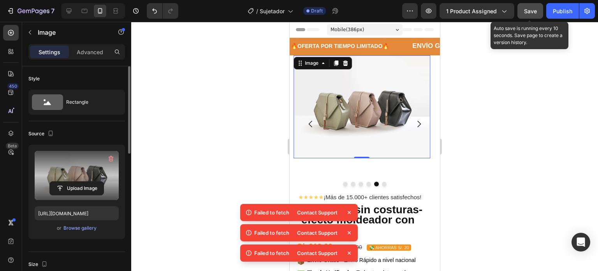
click at [522, 12] on button "Save" at bounding box center [530, 11] width 26 height 16
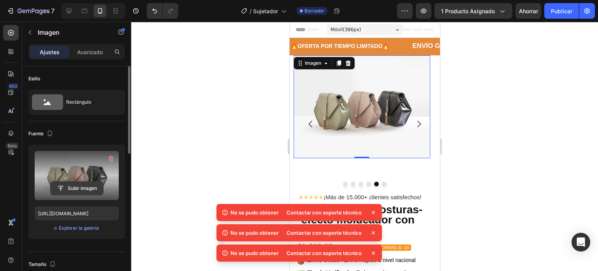
click at [82, 190] on input "file" at bounding box center [77, 187] width 53 height 13
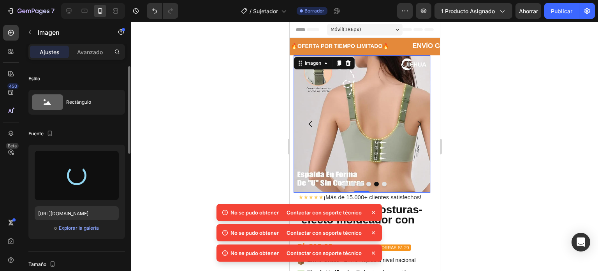
type input "[URL][DOMAIN_NAME]"
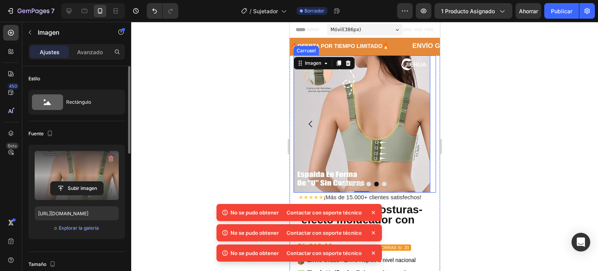
click at [366, 183] on button "Punto" at bounding box center [368, 183] width 5 height 5
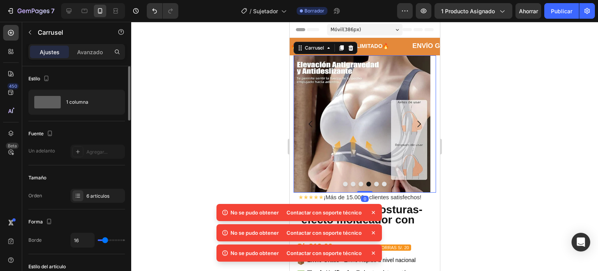
click at [375, 183] on button "Punto" at bounding box center [376, 183] width 5 height 5
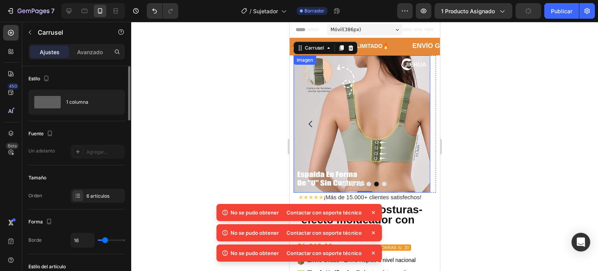
click at [382, 182] on button "Punto" at bounding box center [384, 183] width 5 height 5
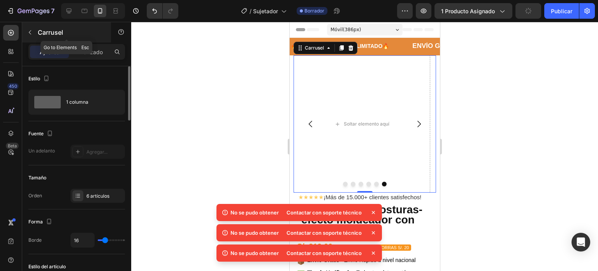
click at [35, 38] on div at bounding box center [30, 32] width 12 height 12
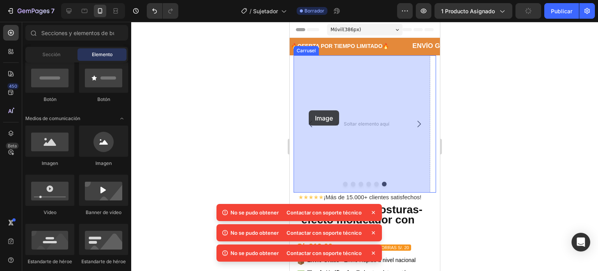
drag, startPoint x: 497, startPoint y: 131, endPoint x: 315, endPoint y: 108, distance: 183.3
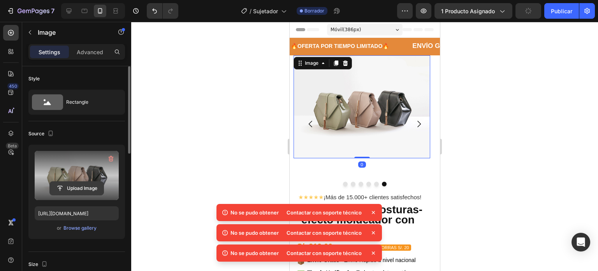
click at [65, 185] on input "file" at bounding box center [77, 187] width 54 height 13
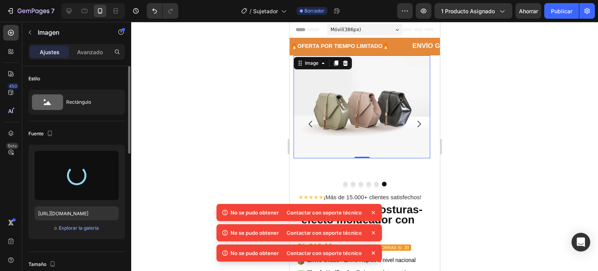
type input "[URL][DOMAIN_NAME]"
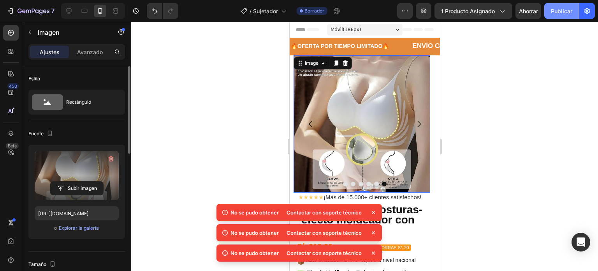
click at [557, 11] on font "Publicar" at bounding box center [561, 11] width 21 height 7
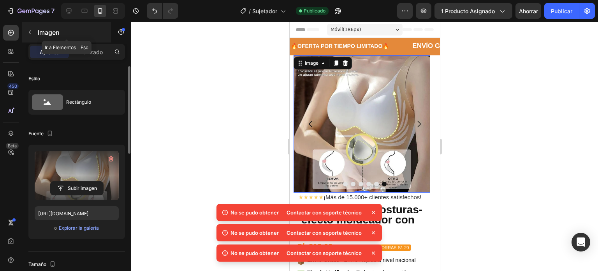
click at [29, 31] on icon "button" at bounding box center [30, 32] width 6 height 6
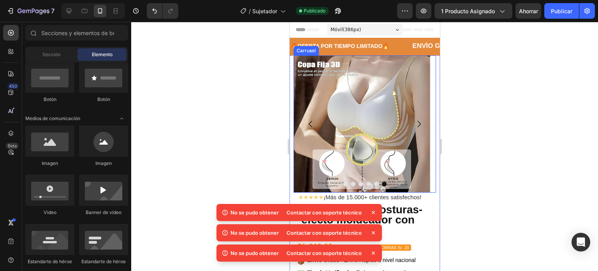
click at [382, 183] on button "Punto" at bounding box center [384, 183] width 5 height 5
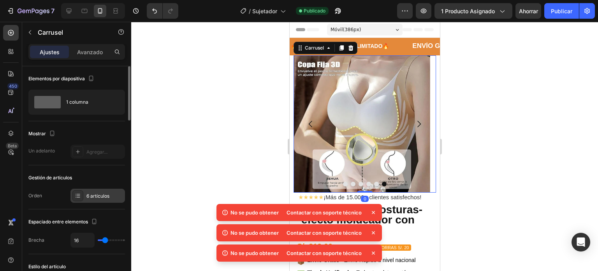
click at [104, 191] on div "6 artículos" at bounding box center [97, 195] width 55 height 14
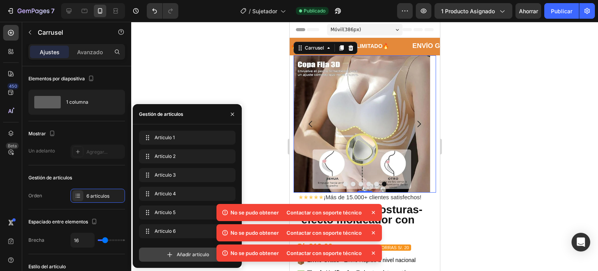
click at [166, 250] on icon at bounding box center [170, 254] width 8 height 8
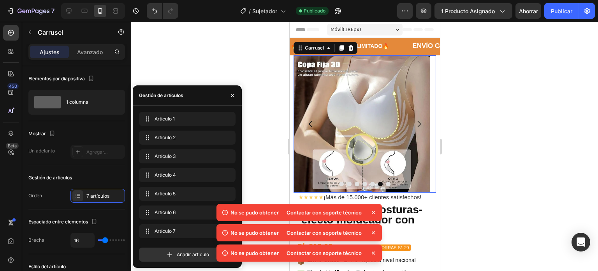
click at [386, 184] on button "Dot" at bounding box center [387, 183] width 5 height 5
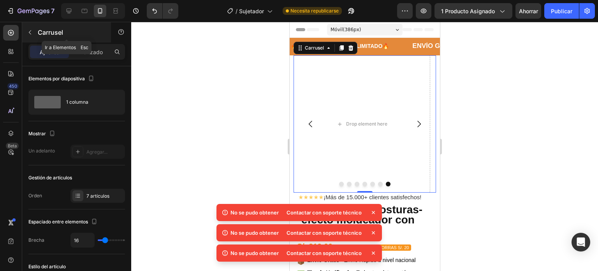
click at [31, 33] on icon "button" at bounding box center [30, 32] width 6 height 6
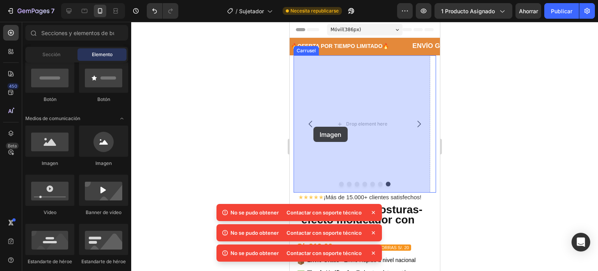
drag, startPoint x: 540, startPoint y: 163, endPoint x: 307, endPoint y: 126, distance: 235.7
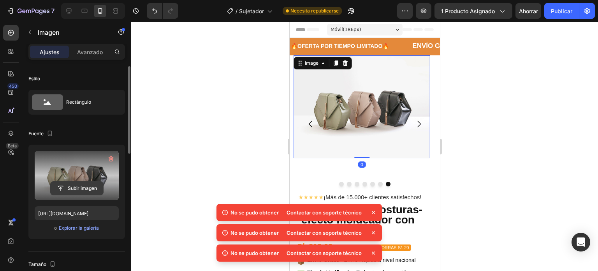
click at [68, 183] on input "file" at bounding box center [77, 187] width 53 height 13
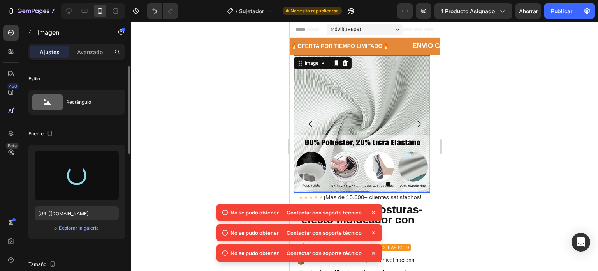
type input "[URL][DOMAIN_NAME]"
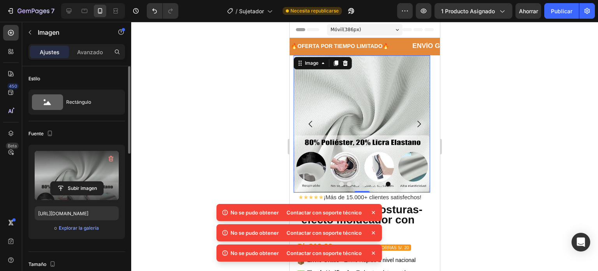
click at [374, 212] on icon at bounding box center [374, 212] width 8 height 8
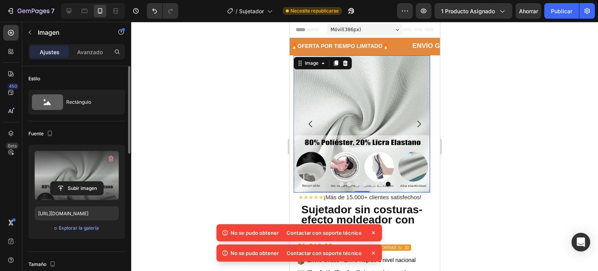
click at [373, 230] on icon at bounding box center [374, 233] width 8 height 8
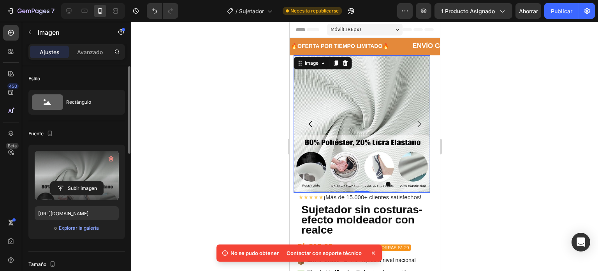
click at [372, 253] on icon at bounding box center [373, 252] width 3 height 3
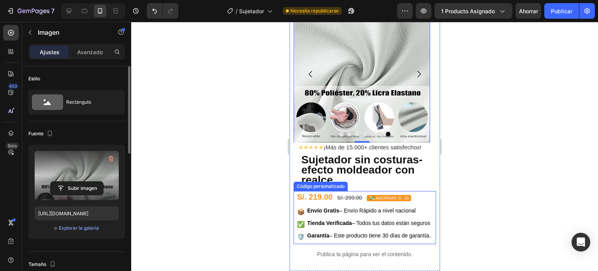
scroll to position [78, 0]
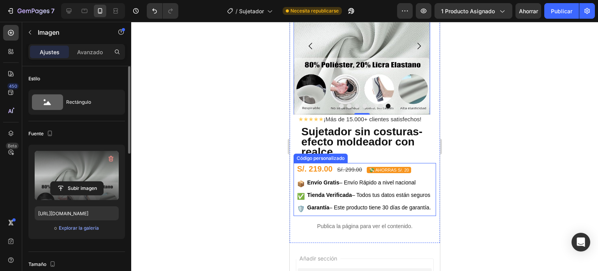
click at [331, 165] on font "S/. 219.00" at bounding box center [314, 168] width 35 height 9
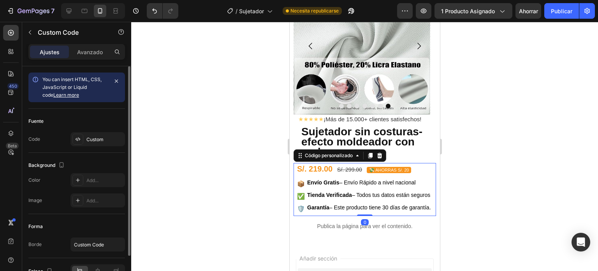
click at [331, 165] on font "S/. 219.00" at bounding box center [314, 168] width 35 height 9
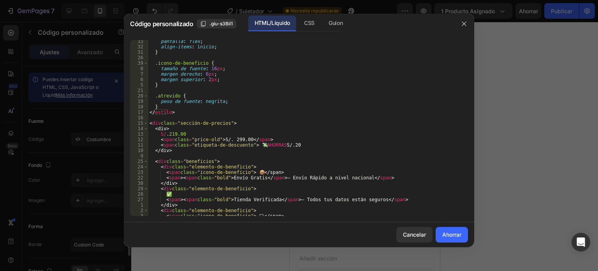
scroll to position [187, 0]
click at [181, 132] on div "pantalla : flex ; align-items : inicio ; } .icono-de-beneficio { tamaño de fuen…" at bounding box center [305, 132] width 314 height 187
type textarea "<span ass="price-now">S/. 219.00</span>"
click at [418, 234] on font "Cancelar" at bounding box center [414, 234] width 23 height 7
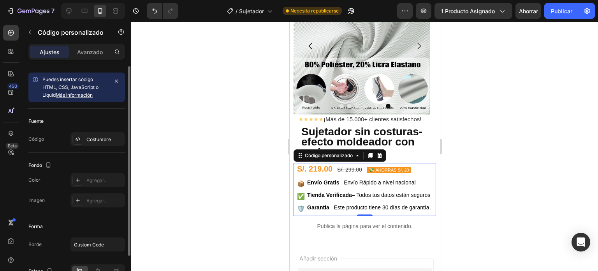
click at [378, 199] on span "Tienda Verificada – Todos tus datos están seguros" at bounding box center [368, 195] width 123 height 8
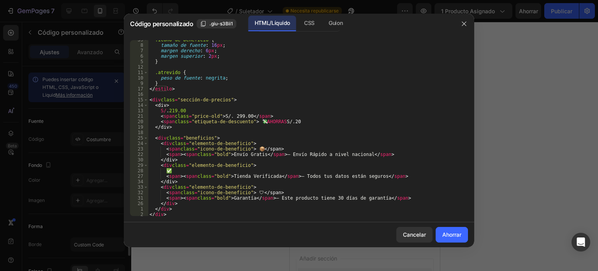
scroll to position [210, 0]
click at [398, 101] on div ".icono-de-beneficio { tamaño de fuente : 16 px ; margen derecho : 6 px ; margen…" at bounding box center [305, 130] width 314 height 187
click at [252, 120] on div ".icono-de-beneficio { tamaño de fuente : 16 px ; margen derecho : 6 px ; margen…" at bounding box center [305, 130] width 314 height 187
click at [249, 114] on div ".icono-de-beneficio { tamaño de fuente : 16 px ; margen derecho : 6 px ; margen…" at bounding box center [305, 130] width 314 height 187
click at [249, 115] on div ".icono-de-beneficio { tamaño de fuente : 16 px ; margen derecho : 6 px ; margen…" at bounding box center [305, 130] width 314 height 187
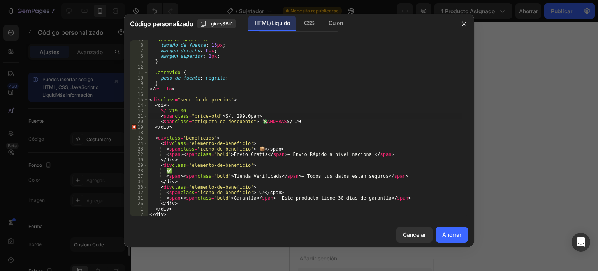
click at [249, 115] on div ".icono-de-beneficio { tamaño de fuente : 16 px ; margen derecho : 6 px ; margen…" at bounding box center [305, 130] width 314 height 187
click at [249, 115] on div ".icono-de-beneficio { tamaño de fuente : 16 px ; margen derecho : 6 px ; margen…" at bounding box center [305, 128] width 314 height 176
click at [249, 115] on div ".icono-de-beneficio { tamaño de fuente : 16 px ; margen derecho : 6 px ; margen…" at bounding box center [305, 130] width 314 height 187
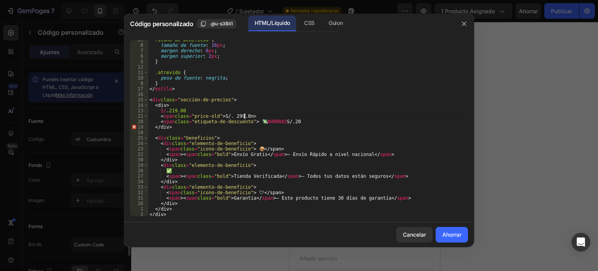
type textarea "<span class="price-old">S/. 299.n>"
drag, startPoint x: 250, startPoint y: 115, endPoint x: 245, endPoint y: 116, distance: 4.8
click at [245, 116] on div ".icono-de-beneficio { tamaño de fuente : 16 px ; margen derecho : 6 px ; margen…" at bounding box center [305, 130] width 314 height 187
drag, startPoint x: 252, startPoint y: 114, endPoint x: 245, endPoint y: 116, distance: 7.2
click at [245, 115] on div ".icono-de-beneficio { tamaño de fuente : 16 px ; margen derecho : 6 px ; margen…" at bounding box center [305, 130] width 314 height 187
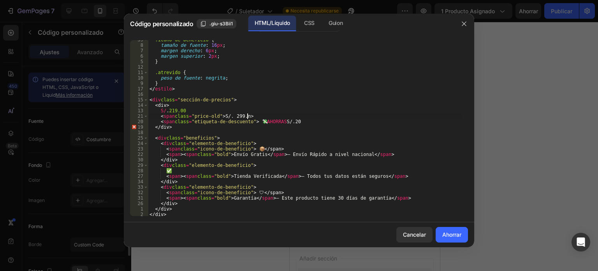
click at [509, 100] on div at bounding box center [299, 135] width 598 height 271
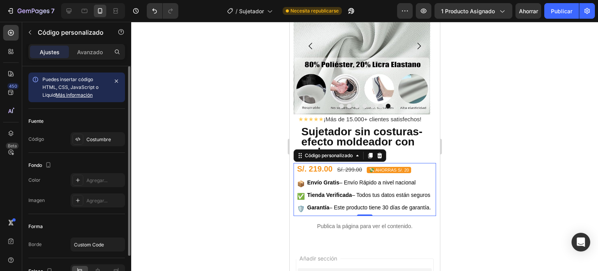
click at [520, 82] on div at bounding box center [364, 146] width 467 height 249
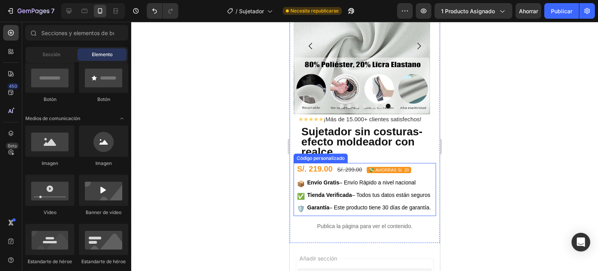
click at [334, 169] on div "S/. 219.00 S/. 299.00 💸 AHORRAS S/. 20" at bounding box center [366, 169] width 139 height 12
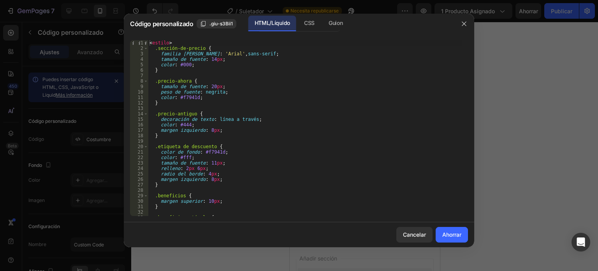
type textarea ".price-old {"
click at [307, 116] on div "< estilo > .sección-de-precio { familia [PERSON_NAME] : ' Arial ' , sans-serif …" at bounding box center [305, 133] width 314 height 187
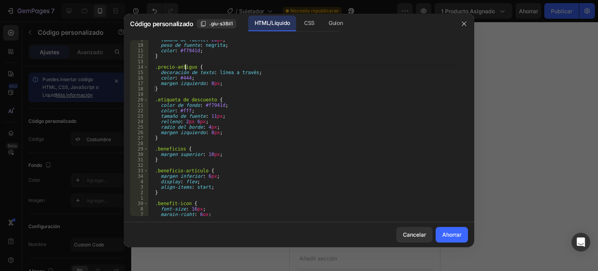
scroll to position [47, 0]
click at [256, 141] on div "tamaño de fuente : 20 px ; peso de fuente : negrita ; color : #f7941d ; } .prec…" at bounding box center [305, 130] width 314 height 187
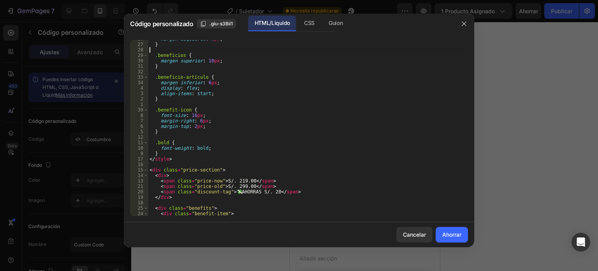
scroll to position [140, 0]
click at [237, 179] on div "[PERSON_NAME] : 8 px ; } .beneficios { margen superior : 10 px ; } .beneficio-a…" at bounding box center [305, 129] width 314 height 187
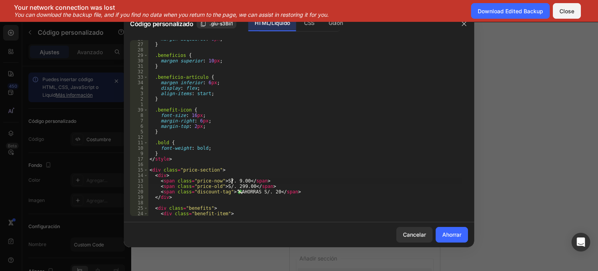
scroll to position [0, 7]
click at [253, 158] on div "[PERSON_NAME] : 8 px ; } .beneficios { margen superior : 10 px ; } .beneficio-a…" at bounding box center [305, 129] width 314 height 187
click at [235, 188] on div "[PERSON_NAME] : 8 px ; } .beneficios { margen superior : 10 px ; } .beneficio-a…" at bounding box center [305, 129] width 314 height 187
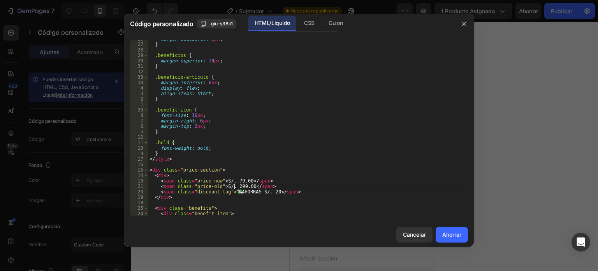
click at [237, 187] on div "[PERSON_NAME] : 8 px ; } .beneficios { margen superior : 10 px ; } .beneficio-a…" at bounding box center [305, 129] width 314 height 187
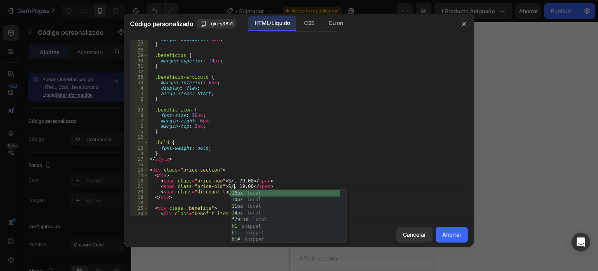
scroll to position [0, 7]
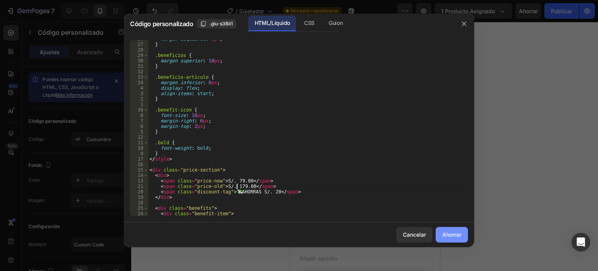
type textarea "<span class="price-old">S/. 179.00</span>"
click at [450, 234] on font "Ahorrar" at bounding box center [451, 234] width 19 height 7
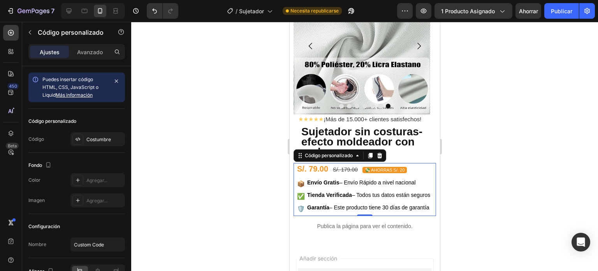
click at [406, 196] on span "Tienda Verificada – Todos tus datos están seguros" at bounding box center [368, 195] width 123 height 8
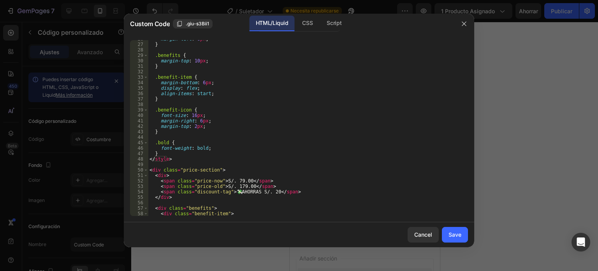
scroll to position [140, 0]
click at [272, 190] on div "margin-left : 8 px ; } .benefits { margin-top : 10 px ; } .benefit-item { margi…" at bounding box center [305, 129] width 314 height 187
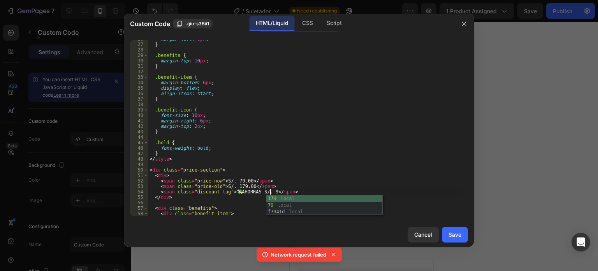
scroll to position [0, 10]
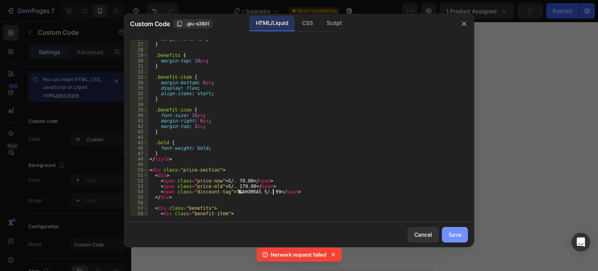
type textarea "<span class="discount-tag">💸 AHORRAS S/. 99</span>"
click at [443, 231] on button "Save" at bounding box center [455, 235] width 26 height 16
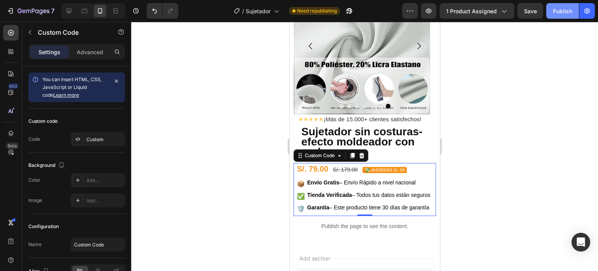
click at [556, 5] on button "Publish" at bounding box center [562, 11] width 33 height 16
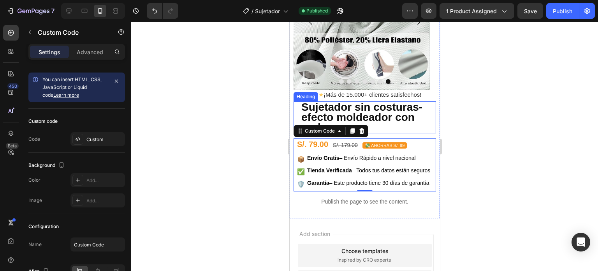
scroll to position [117, 0]
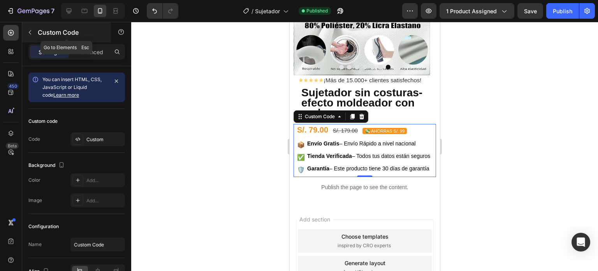
click at [30, 32] on icon "button" at bounding box center [30, 32] width 6 height 6
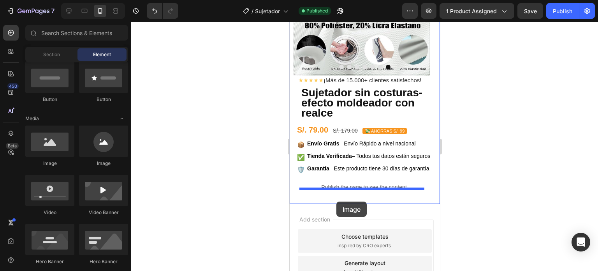
drag, startPoint x: 377, startPoint y: 177, endPoint x: 336, endPoint y: 201, distance: 47.3
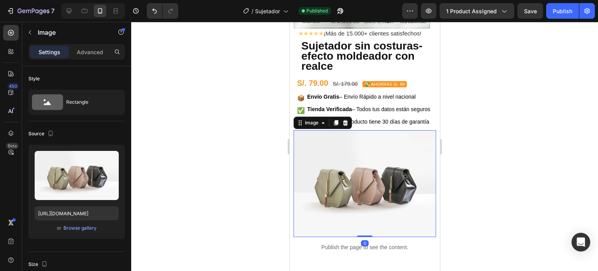
scroll to position [234, 0]
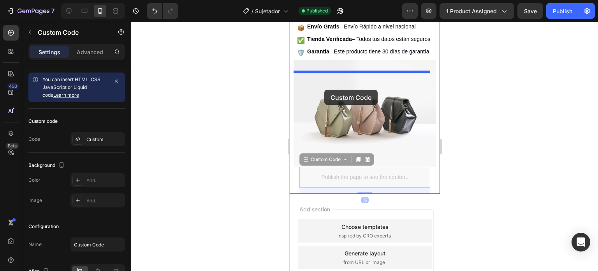
drag, startPoint x: 321, startPoint y: 168, endPoint x: 324, endPoint y: 83, distance: 85.7
click at [324, 83] on div "Mobile ( 386 px) iPhone 13 Mini iPhone 13 Pro iPhone 11 Pro Max iPhone 15 Pro M…" at bounding box center [364, 64] width 150 height 552
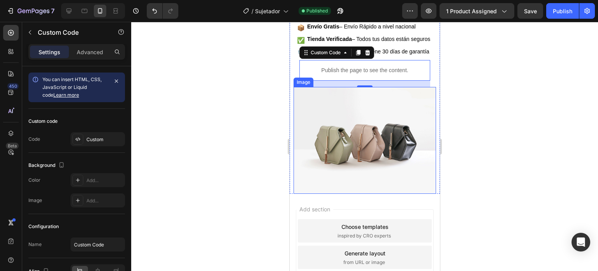
click at [334, 125] on img at bounding box center [364, 140] width 143 height 107
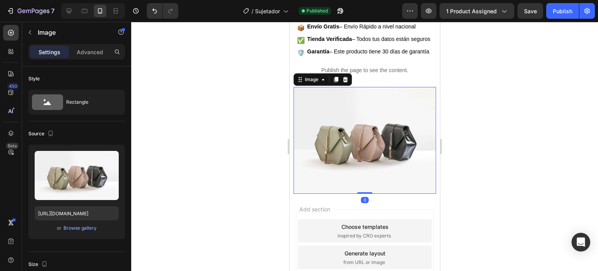
click at [369, 94] on div "Image Image Image Image Image Image Image [GEOGRAPHIC_DATA] ★★★★★ ¡Más de 15.00…" at bounding box center [364, 8] width 143 height 372
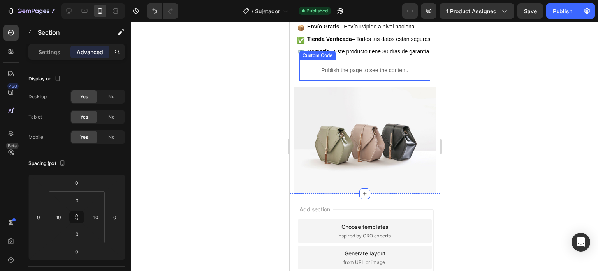
click at [372, 81] on div "Publish the page to see the content." at bounding box center [364, 70] width 131 height 21
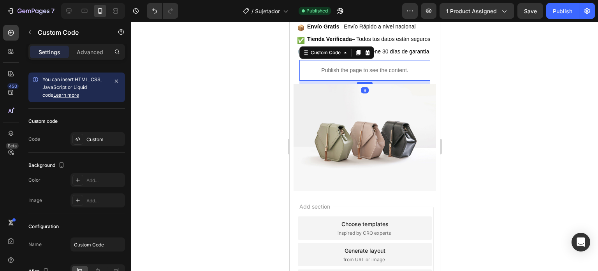
click at [363, 84] on div at bounding box center [365, 83] width 16 height 2
click at [347, 130] on img at bounding box center [364, 137] width 143 height 107
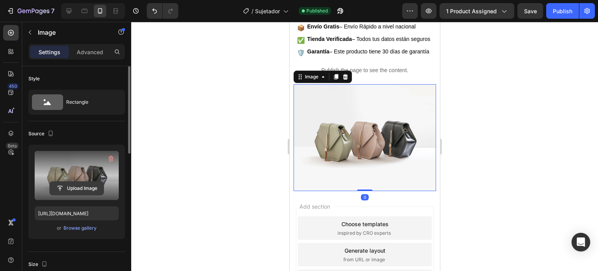
click at [92, 186] on input "file" at bounding box center [77, 187] width 54 height 13
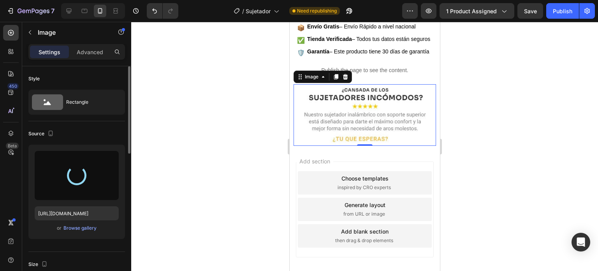
type input "[URL][DOMAIN_NAME]"
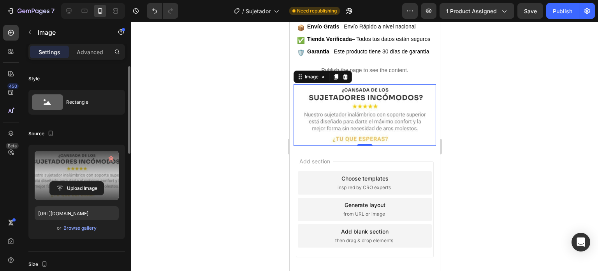
click at [493, 103] on div at bounding box center [364, 146] width 467 height 249
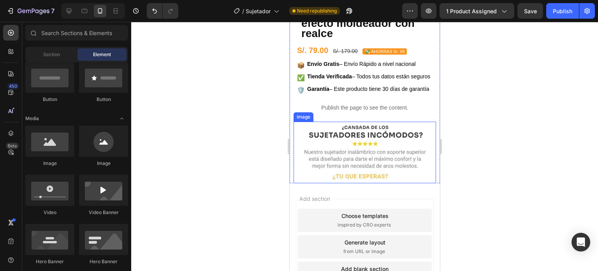
scroll to position [195, 0]
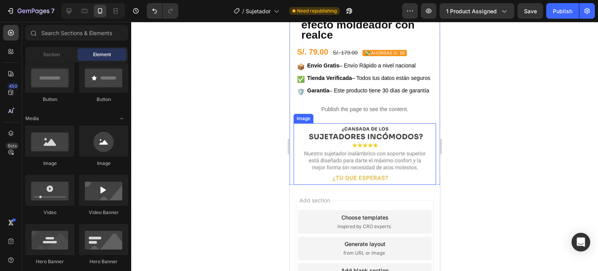
click at [385, 159] on img at bounding box center [364, 154] width 143 height 62
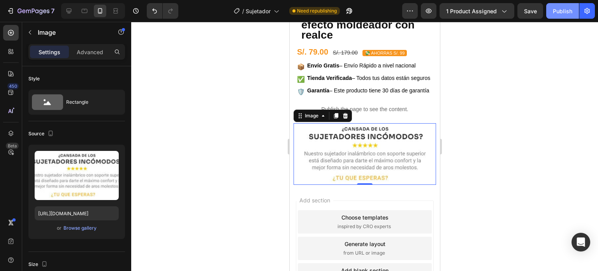
click at [552, 6] on button "Publish" at bounding box center [562, 11] width 33 height 16
click at [210, 151] on div at bounding box center [364, 146] width 467 height 249
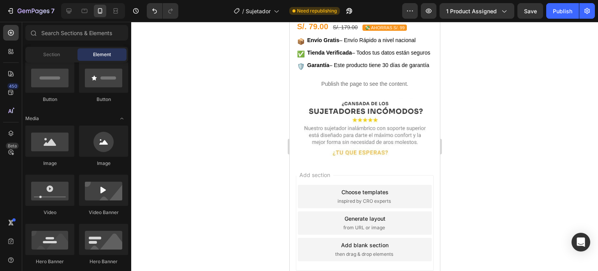
scroll to position [234, 0]
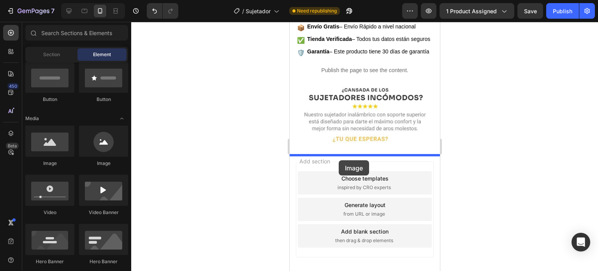
drag, startPoint x: 350, startPoint y: 172, endPoint x: 340, endPoint y: 158, distance: 17.5
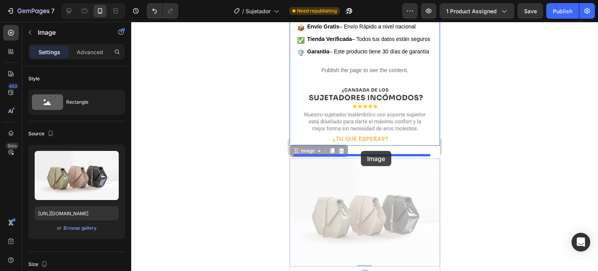
drag, startPoint x: 361, startPoint y: 193, endPoint x: 361, endPoint y: 151, distance: 42.4
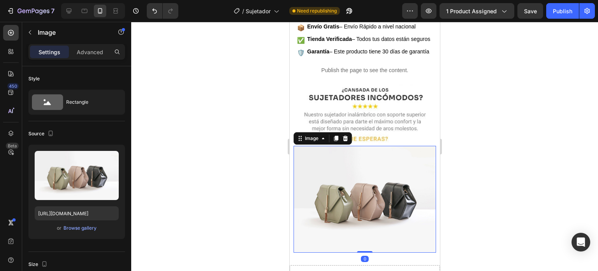
click at [358, 201] on img at bounding box center [364, 199] width 143 height 107
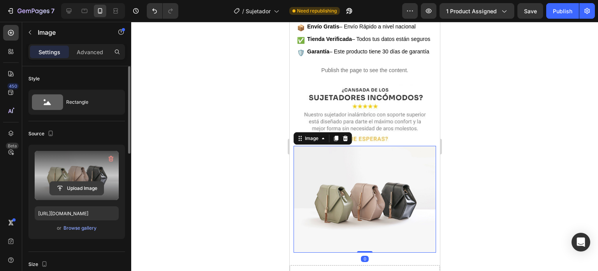
click at [82, 184] on input "file" at bounding box center [77, 187] width 54 height 13
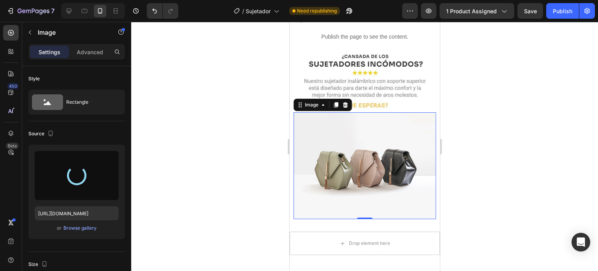
scroll to position [311, 0]
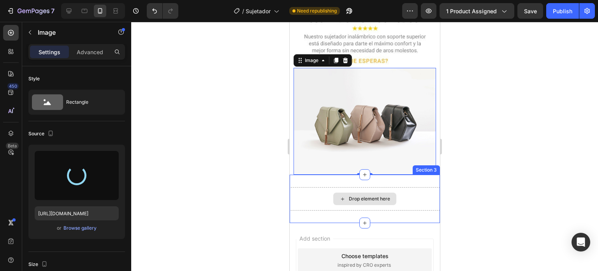
click at [371, 190] on div "Drop element here Section 3" at bounding box center [364, 198] width 150 height 48
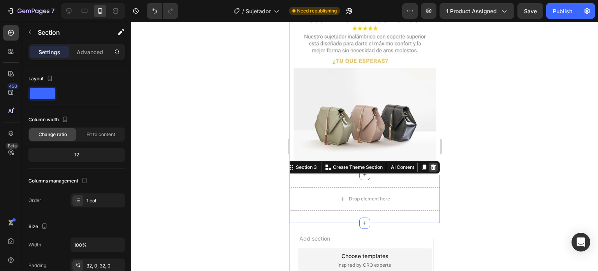
click at [430, 170] on icon at bounding box center [433, 167] width 6 height 6
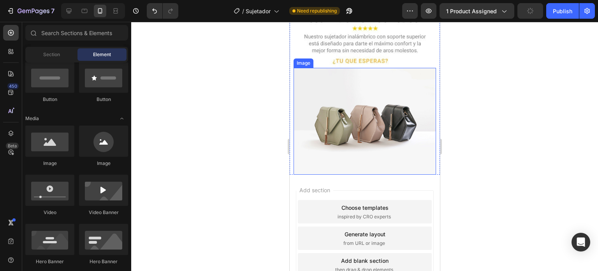
click at [392, 137] on img at bounding box center [364, 121] width 143 height 107
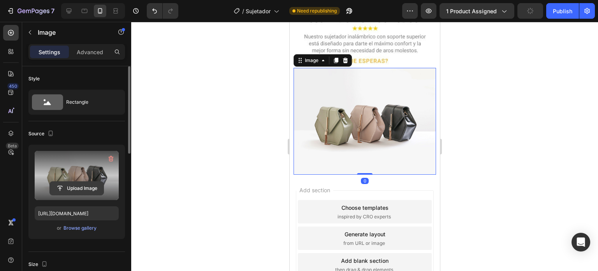
click at [72, 193] on input "file" at bounding box center [77, 187] width 54 height 13
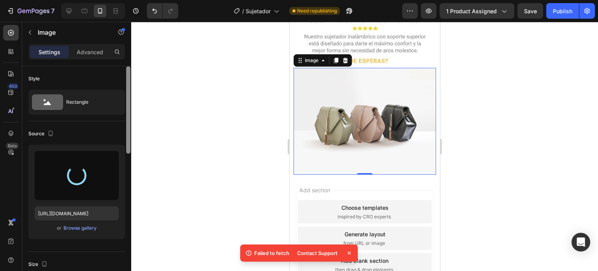
click at [66, 0] on html "7 Version history / Sujetador Need republishing Preview 1 product assigned Save…" at bounding box center [299, 0] width 598 height 0
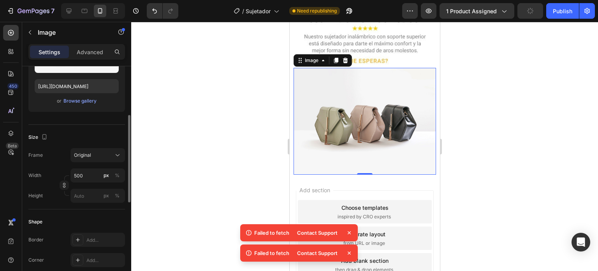
scroll to position [10, 0]
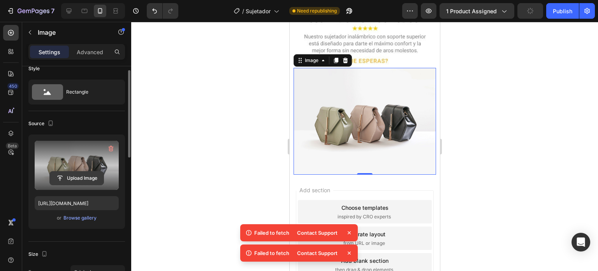
click at [63, 171] on input "file" at bounding box center [77, 177] width 54 height 13
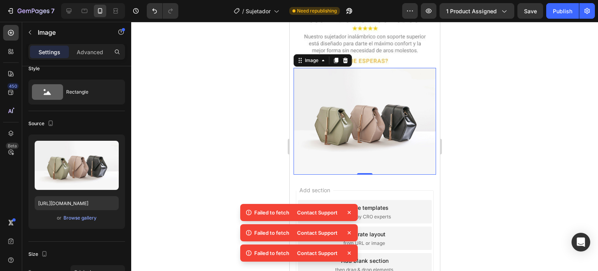
click at [0, 57] on div "450 Beta" at bounding box center [11, 146] width 22 height 249
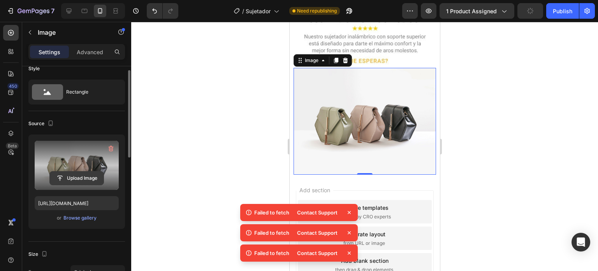
click at [77, 174] on input "file" at bounding box center [77, 177] width 54 height 13
click at [349, 211] on icon at bounding box center [349, 212] width 8 height 8
click at [349, 213] on icon at bounding box center [349, 212] width 3 height 3
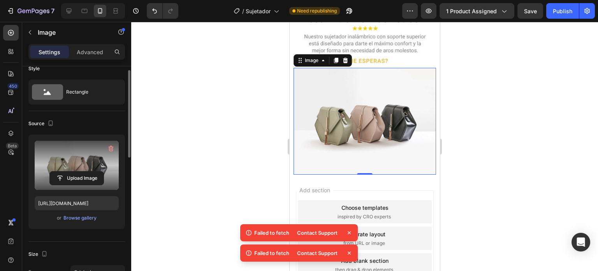
click at [348, 230] on icon at bounding box center [349, 233] width 8 height 8
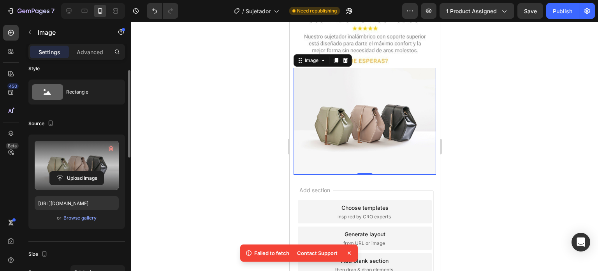
click at [347, 250] on icon at bounding box center [349, 253] width 8 height 8
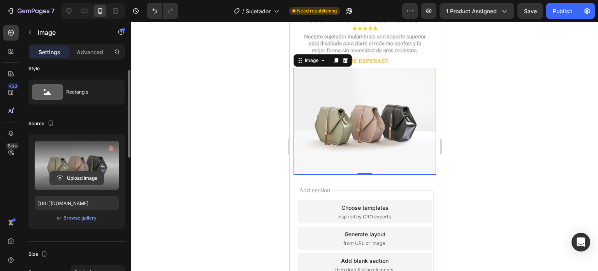
click at [63, 174] on input "file" at bounding box center [77, 177] width 54 height 13
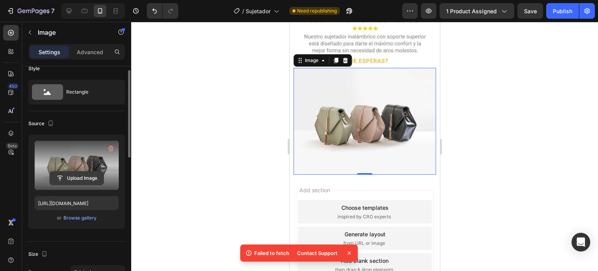
click at [82, 181] on input "file" at bounding box center [77, 177] width 54 height 13
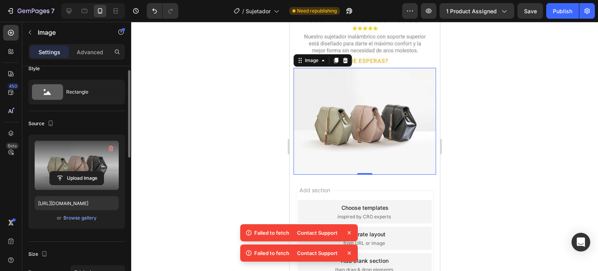
click at [350, 231] on icon at bounding box center [349, 232] width 3 height 3
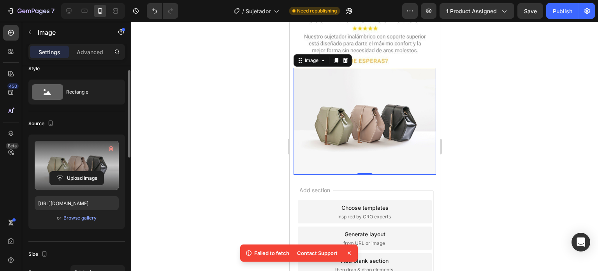
click at [348, 253] on icon at bounding box center [349, 253] width 8 height 8
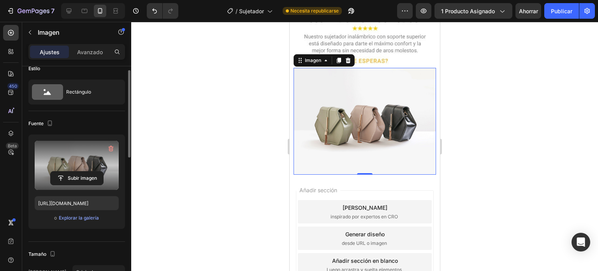
click at [231, 106] on div at bounding box center [364, 146] width 467 height 249
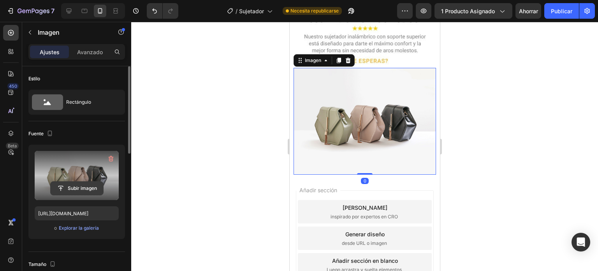
click at [90, 184] on input "file" at bounding box center [77, 187] width 53 height 13
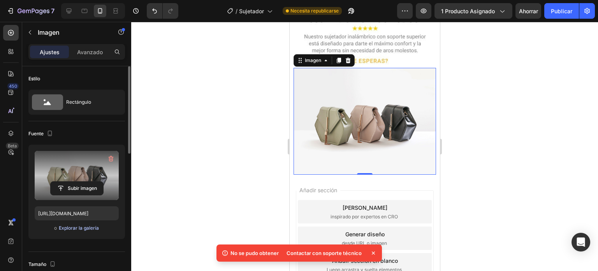
click at [76, 229] on font "Explorar la galería" at bounding box center [79, 228] width 40 height 6
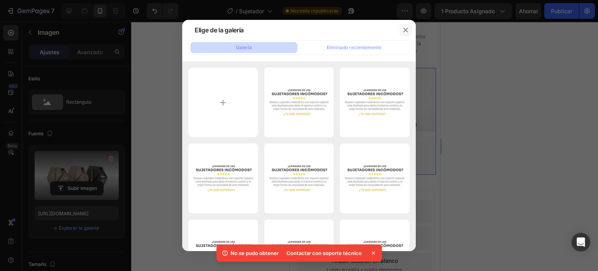
click at [405, 27] on icon "button" at bounding box center [406, 30] width 6 height 6
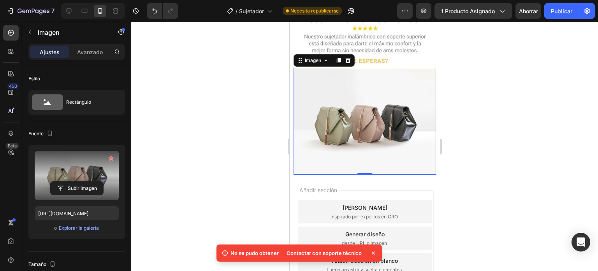
click at [75, 176] on label at bounding box center [77, 175] width 84 height 49
click at [75, 181] on input "file" at bounding box center [77, 187] width 53 height 13
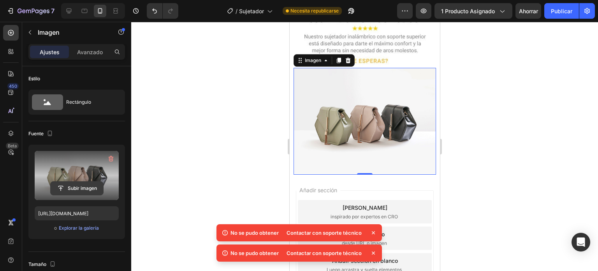
click at [71, 187] on input "file" at bounding box center [77, 187] width 53 height 13
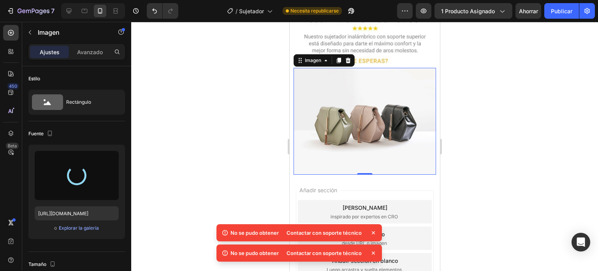
click at [83, 171] on div at bounding box center [76, 175] width 21 height 21
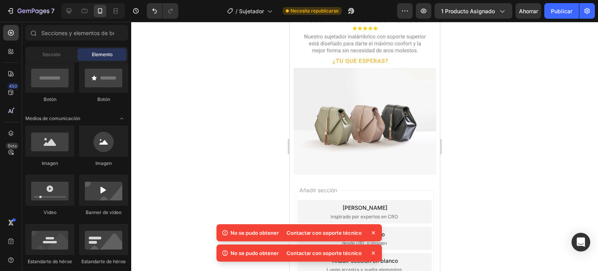
click at [337, 189] on div "Añadir sección Elija plantillas inspirado por expertos en CRO Generar diseño de…" at bounding box center [364, 239] width 150 height 130
click at [340, 154] on img at bounding box center [364, 121] width 143 height 107
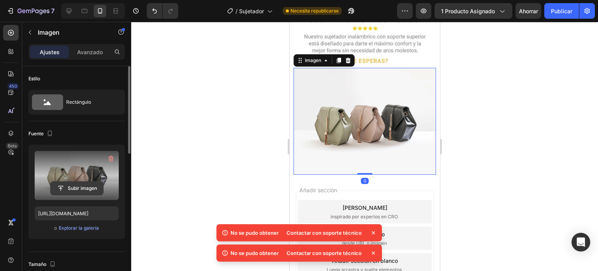
click at [83, 190] on input "file" at bounding box center [77, 187] width 53 height 13
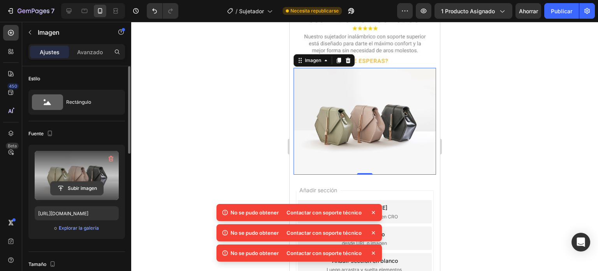
click at [57, 187] on input "file" at bounding box center [77, 187] width 53 height 13
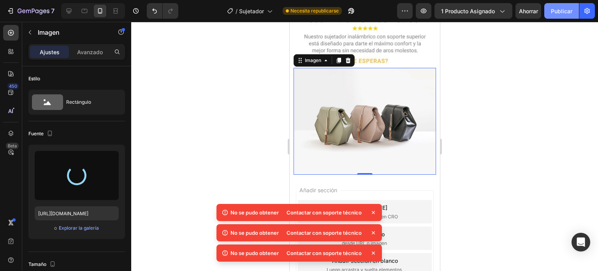
click at [569, 6] on button "Publicar" at bounding box center [561, 11] width 35 height 16
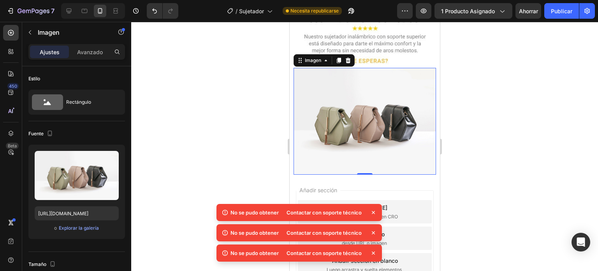
click at [528, 69] on div at bounding box center [364, 146] width 467 height 249
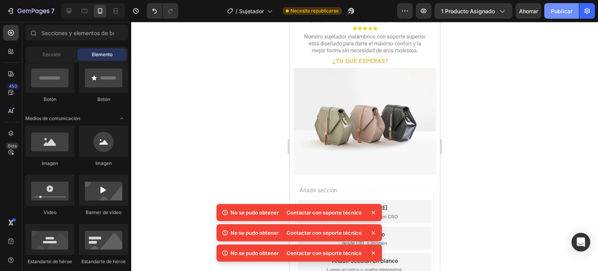
click at [569, 7] on font "Publicar" at bounding box center [561, 11] width 21 height 8
click at [568, 7] on font "Publicar" at bounding box center [561, 11] width 21 height 8
click at [558, 18] on button "Publicar" at bounding box center [561, 11] width 35 height 16
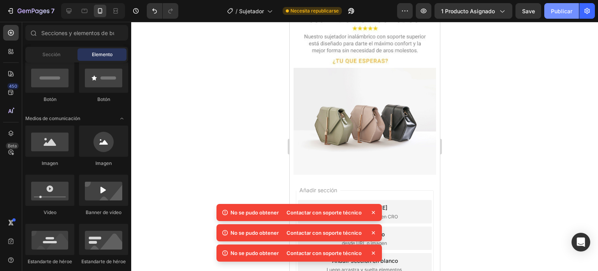
click at [558, 18] on button "Publicar" at bounding box center [561, 11] width 35 height 16
click at [526, 20] on div "7 Historial de versiones / Sujetador Necesita republicarse Avance 1 producto as…" at bounding box center [299, 11] width 598 height 22
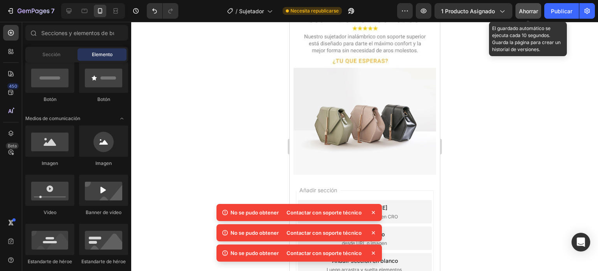
click at [526, 18] on button "Ahorrar" at bounding box center [529, 11] width 26 height 16
click at [528, 17] on button "Ahorrar" at bounding box center [529, 11] width 26 height 16
click at [528, 17] on button "button" at bounding box center [529, 11] width 26 height 16
click at [528, 17] on button "Save" at bounding box center [529, 11] width 26 height 16
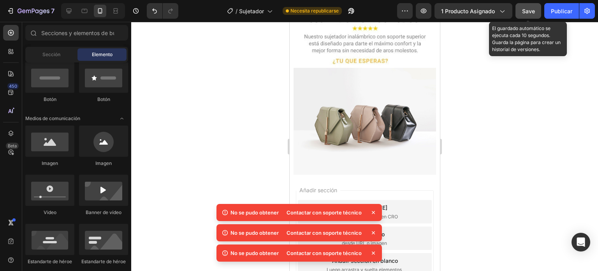
click at [528, 17] on button "Save" at bounding box center [529, 11] width 26 height 16
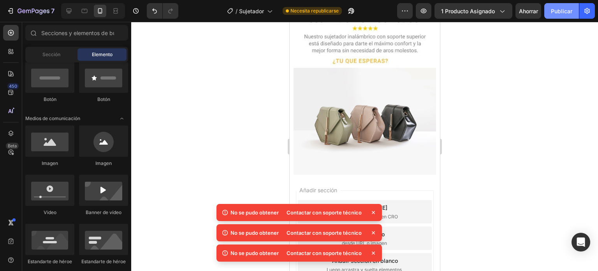
click at [568, 14] on font "Publicar" at bounding box center [561, 11] width 21 height 7
click at [372, 213] on icon at bounding box center [373, 212] width 3 height 3
click at [317, 231] on font "Contactar con soporte técnico" at bounding box center [324, 232] width 75 height 6
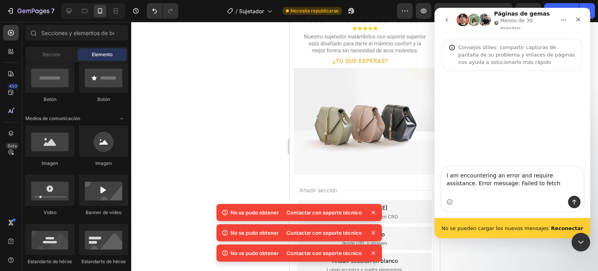
scroll to position [0, 0]
click at [573, 202] on icon "Enviar un mensaje…" at bounding box center [574, 202] width 6 height 6
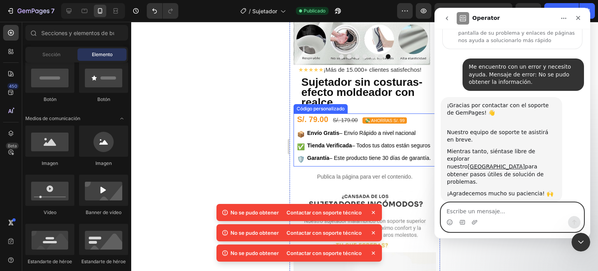
scroll to position [78, 0]
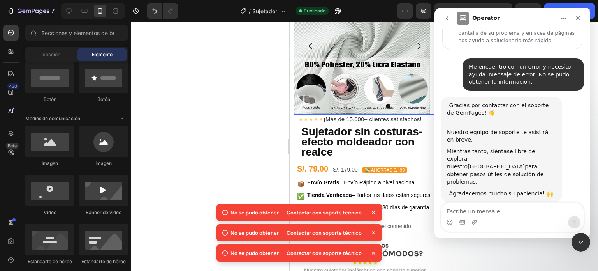
click at [363, 107] on button "Punto" at bounding box center [364, 106] width 5 height 5
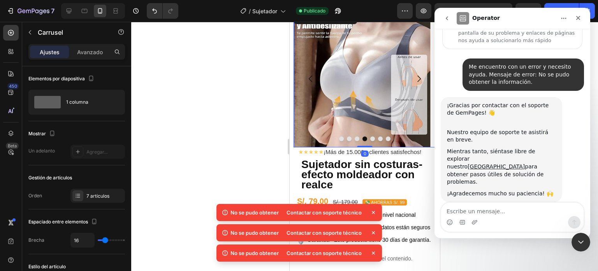
scroll to position [0, 0]
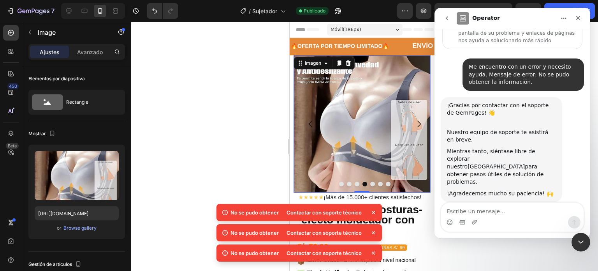
click at [353, 180] on img at bounding box center [361, 123] width 137 height 137
click at [354, 185] on button "Punto" at bounding box center [356, 183] width 5 height 5
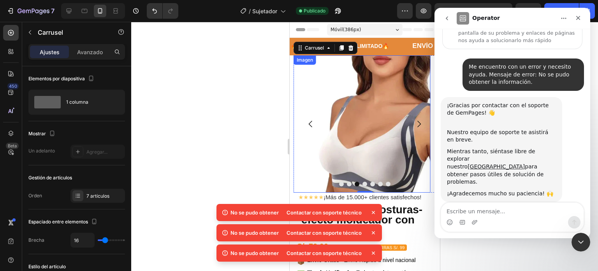
click at [375, 107] on img at bounding box center [361, 123] width 137 height 137
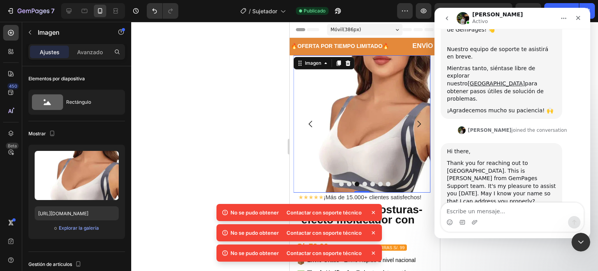
scroll to position [127, 0]
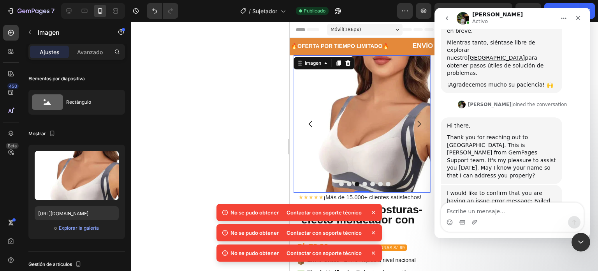
click at [500, 134] on div "Thank you for reaching out to [GEOGRAPHIC_DATA]. This is [PERSON_NAME] from Gem…" at bounding box center [501, 157] width 109 height 46
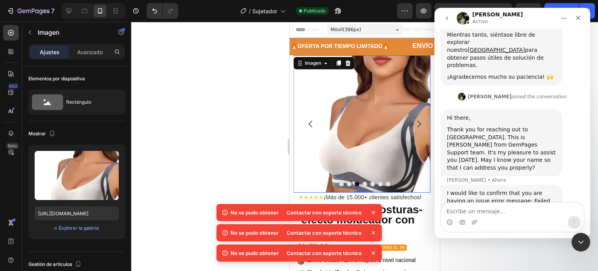
click at [480, 126] on div "Thank you for reaching out to [GEOGRAPHIC_DATA]. This is [PERSON_NAME] from Gem…" at bounding box center [501, 149] width 109 height 46
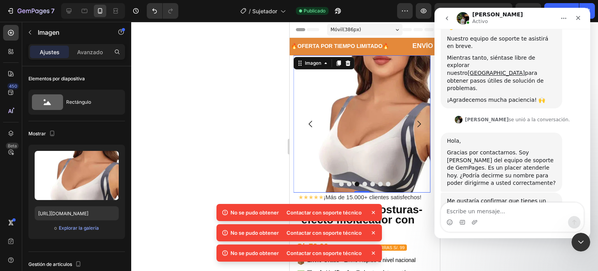
scroll to position [127, 0]
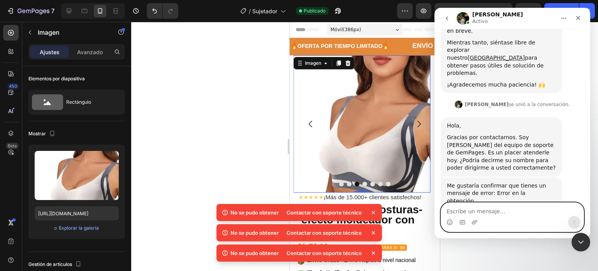
click at [500, 206] on textarea "Escribe un mensaje..." at bounding box center [512, 208] width 143 height 13
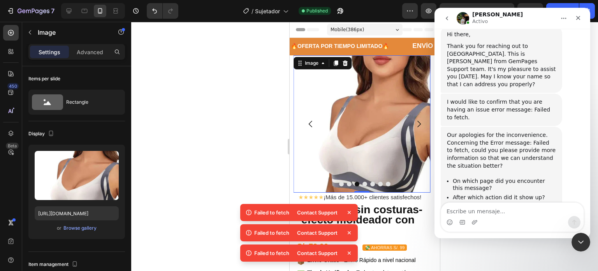
scroll to position [203, 0]
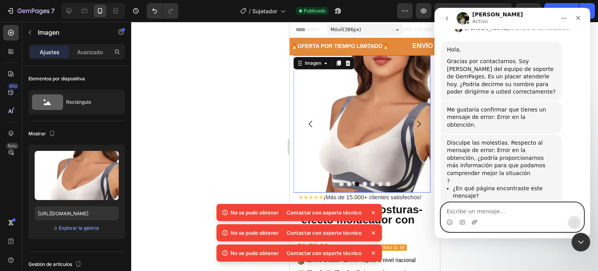
click at [477, 222] on icon "Adjuntar un archivo" at bounding box center [475, 222] width 6 height 6
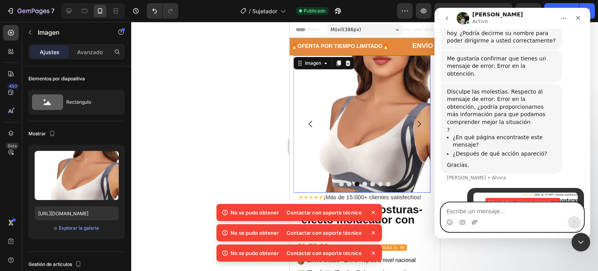
scroll to position [255, 0]
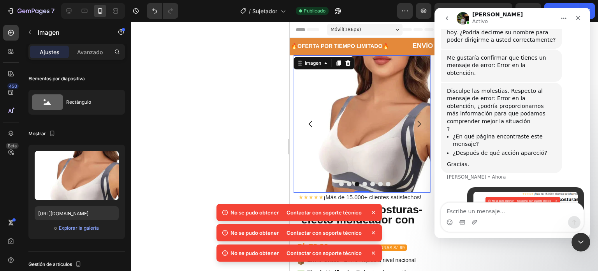
click at [373, 209] on icon at bounding box center [374, 212] width 8 height 8
click at [371, 229] on icon at bounding box center [374, 233] width 8 height 8
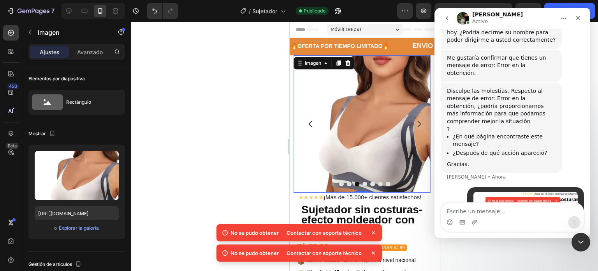
click at [372, 229] on icon at bounding box center [374, 233] width 8 height 8
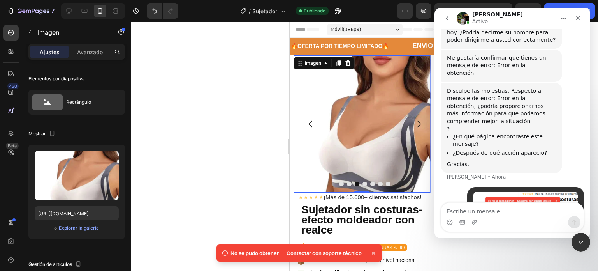
click at [372, 251] on icon at bounding box center [373, 252] width 3 height 3
